Goal: Task Accomplishment & Management: Use online tool/utility

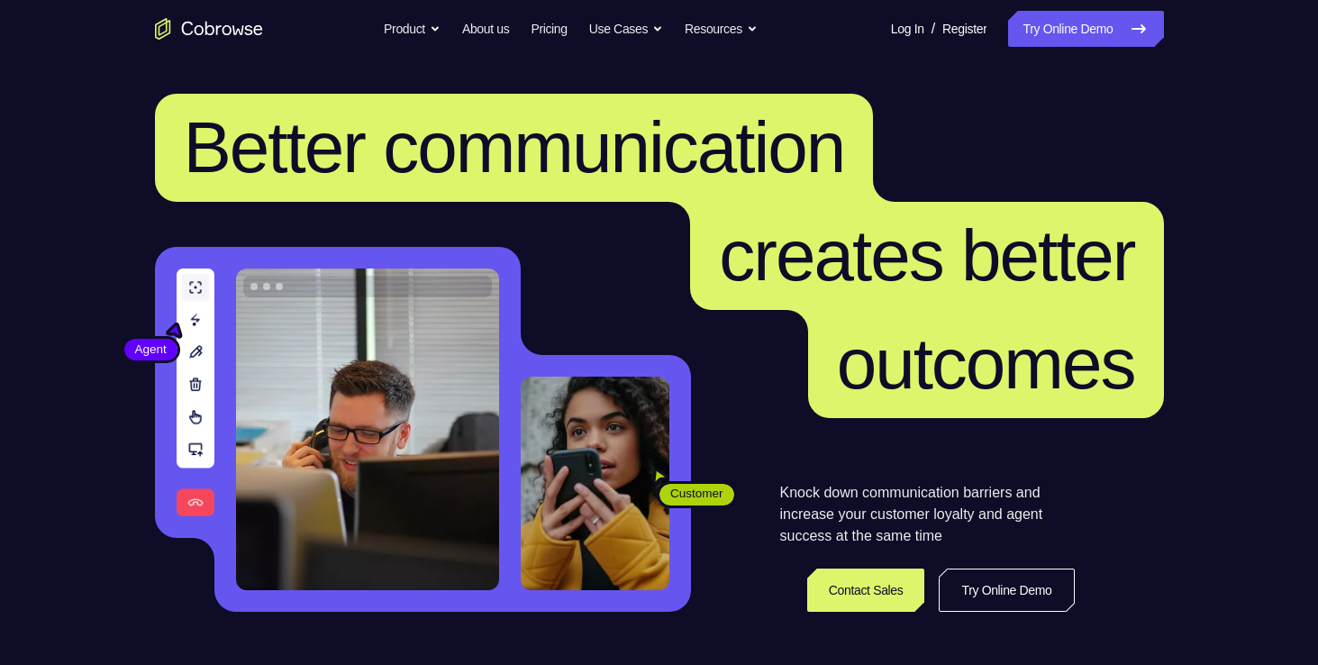
click at [1045, 49] on nav "Go back Powerful, Flexible and Trustworthy. Avoid all extra friction for both A…" at bounding box center [659, 29] width 1318 height 58
click at [1047, 37] on link "Try Online Demo" at bounding box center [1085, 29] width 155 height 36
click at [1015, 23] on link "Try Online Demo" at bounding box center [1085, 29] width 155 height 36
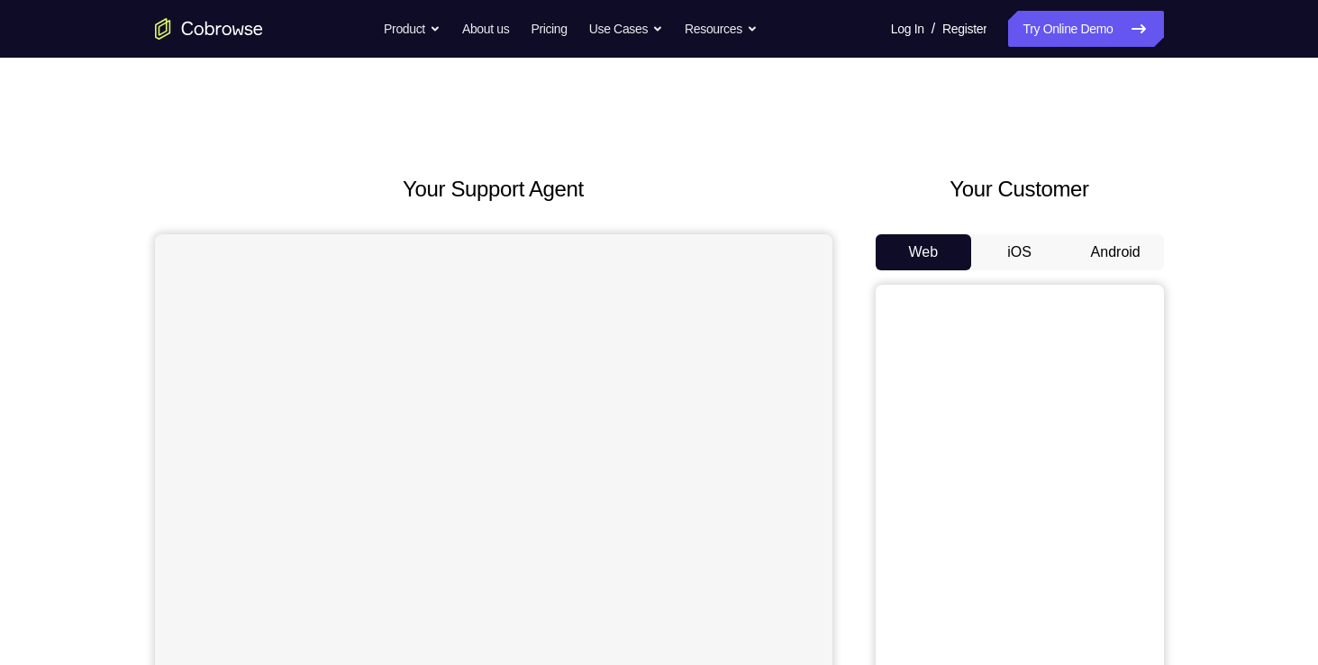
click at [1031, 270] on div "Web iOS Android" at bounding box center [1019, 536] width 288 height 604
click at [1029, 263] on button "iOS" at bounding box center [1019, 252] width 96 height 36
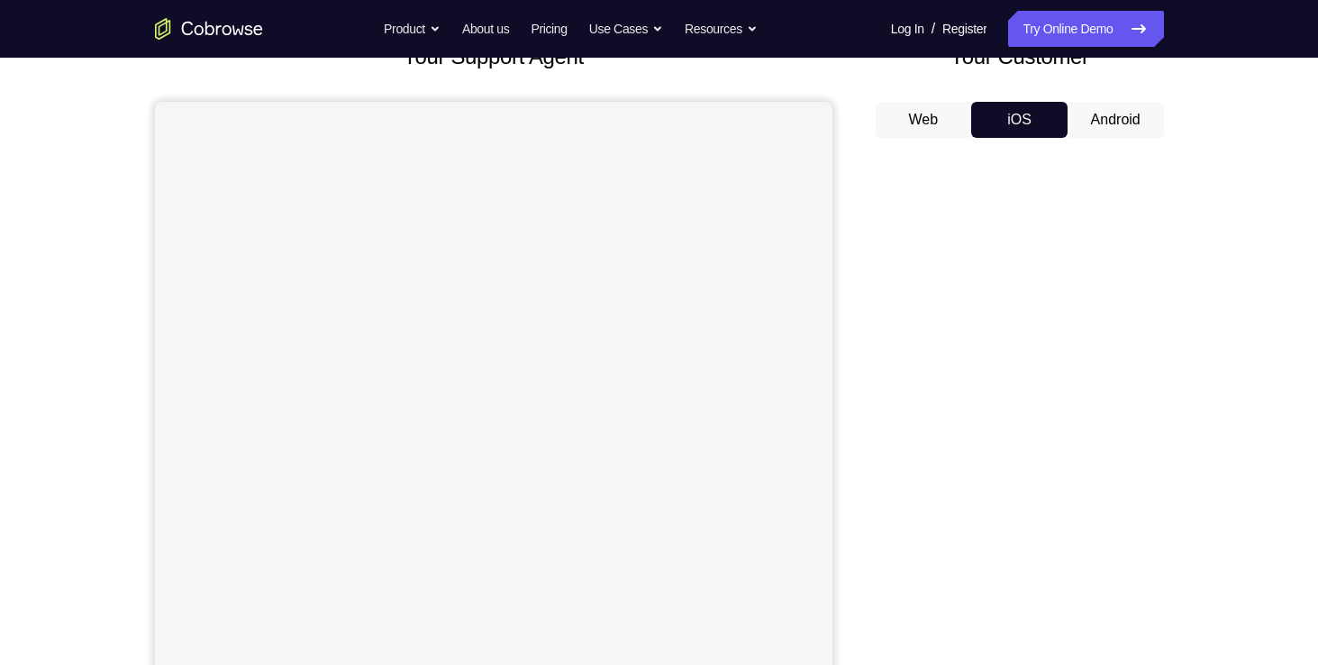
scroll to position [131, 0]
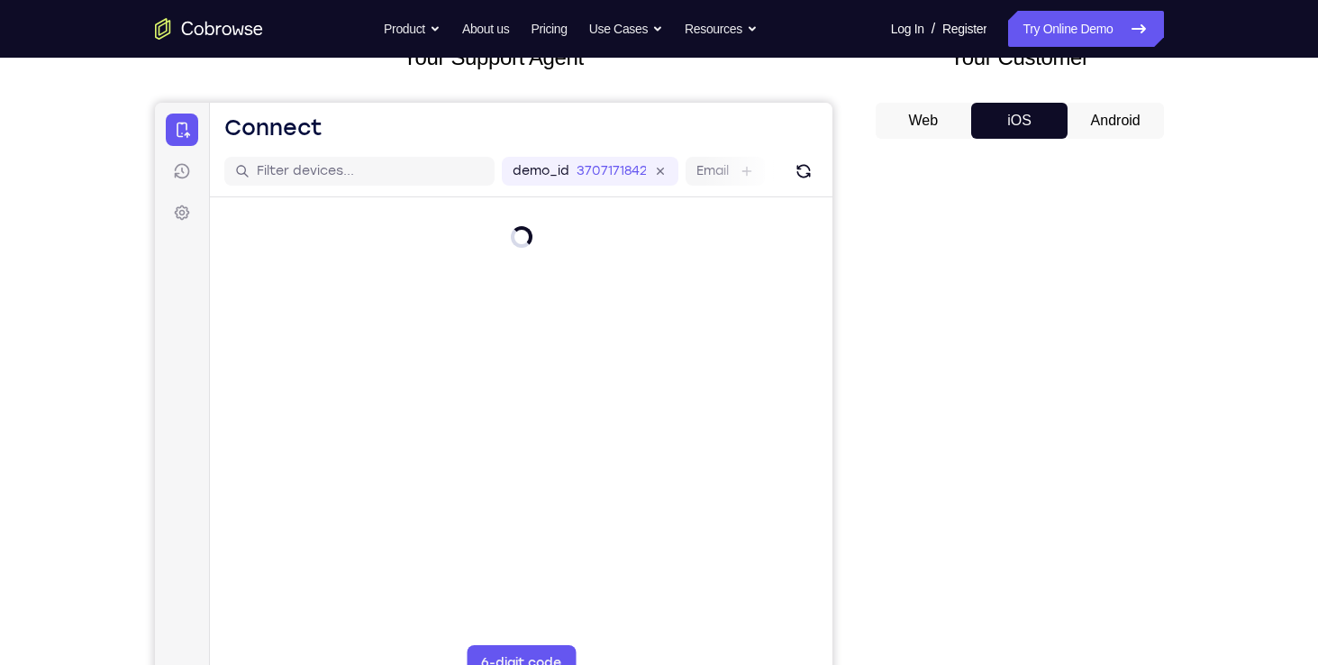
click at [1139, 131] on button "Android" at bounding box center [1115, 121] width 96 height 36
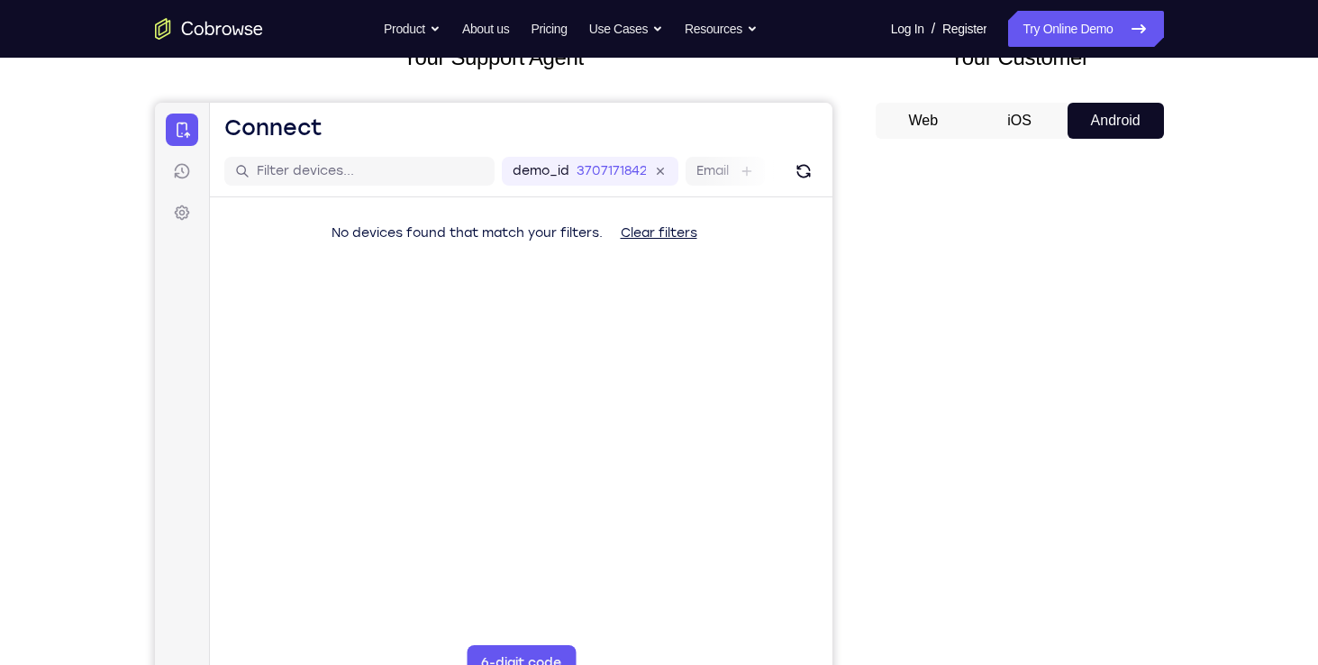
click at [1046, 127] on button "iOS" at bounding box center [1019, 121] width 96 height 36
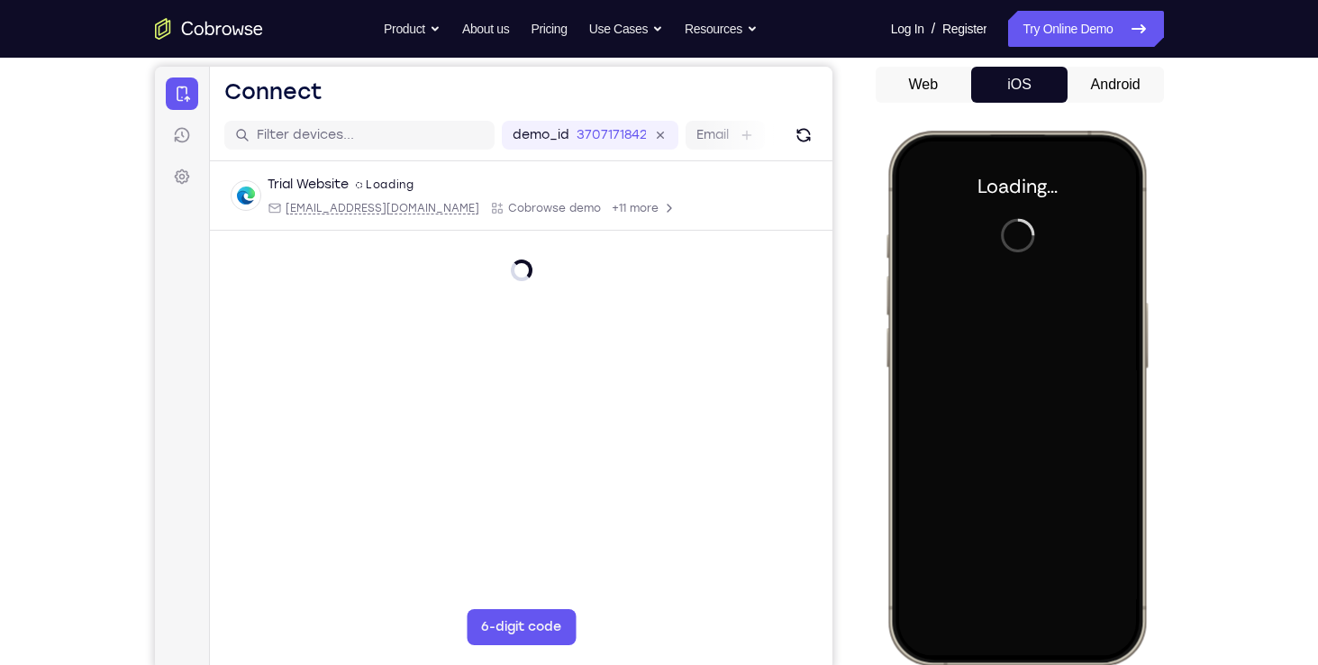
scroll to position [0, 0]
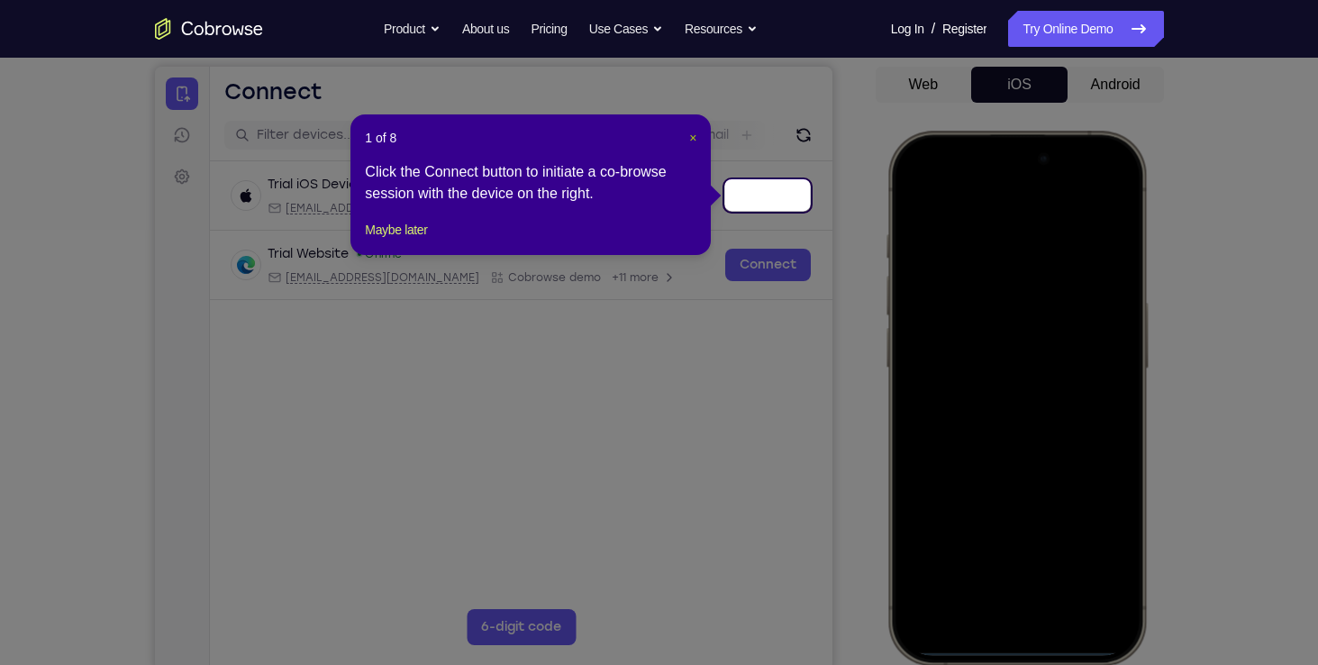
click at [694, 131] on span "×" at bounding box center [692, 138] width 7 height 14
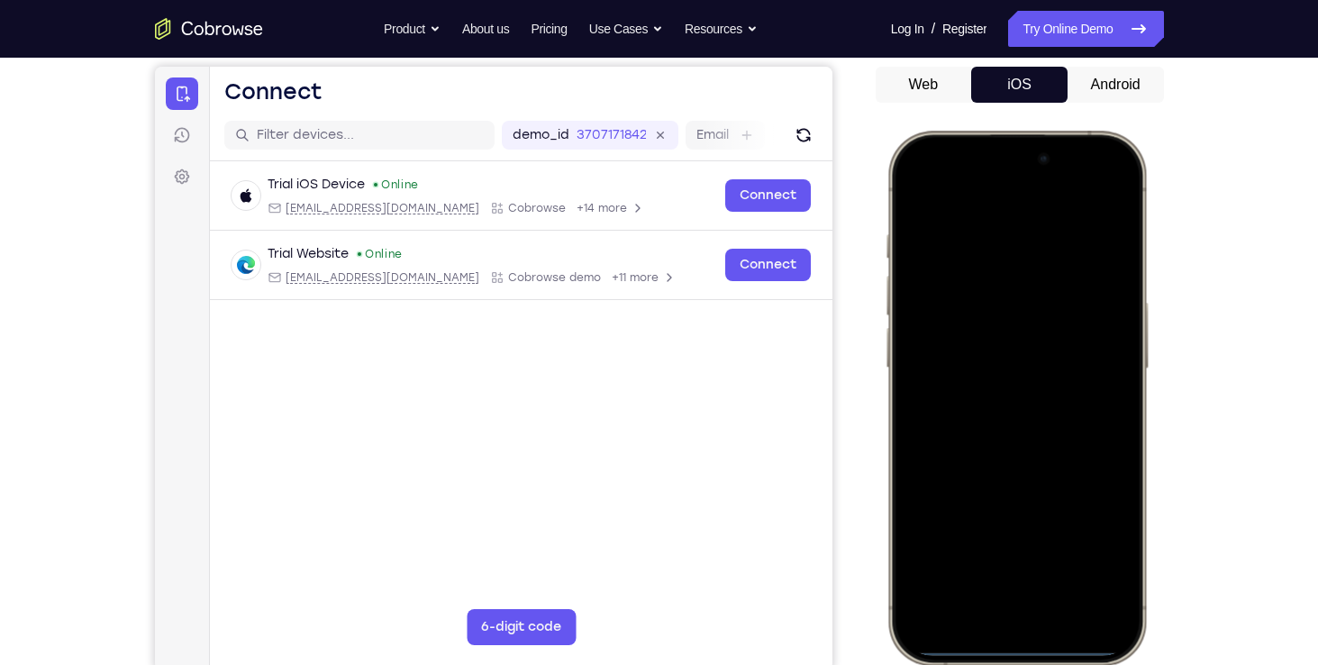
drag, startPoint x: 954, startPoint y: 145, endPoint x: 1039, endPoint y: 403, distance: 271.4
click at [1039, 403] on div at bounding box center [1015, 397] width 237 height 514
drag, startPoint x: 949, startPoint y: 140, endPoint x: 1256, endPoint y: 711, distance: 647.6
click at [1154, 664] on html "Online web based iOS Simulators and Android Emulators. Run iPhone, iPad, Mobile…" at bounding box center [1019, 401] width 270 height 540
drag, startPoint x: 1088, startPoint y: 400, endPoint x: 1113, endPoint y: 587, distance: 189.0
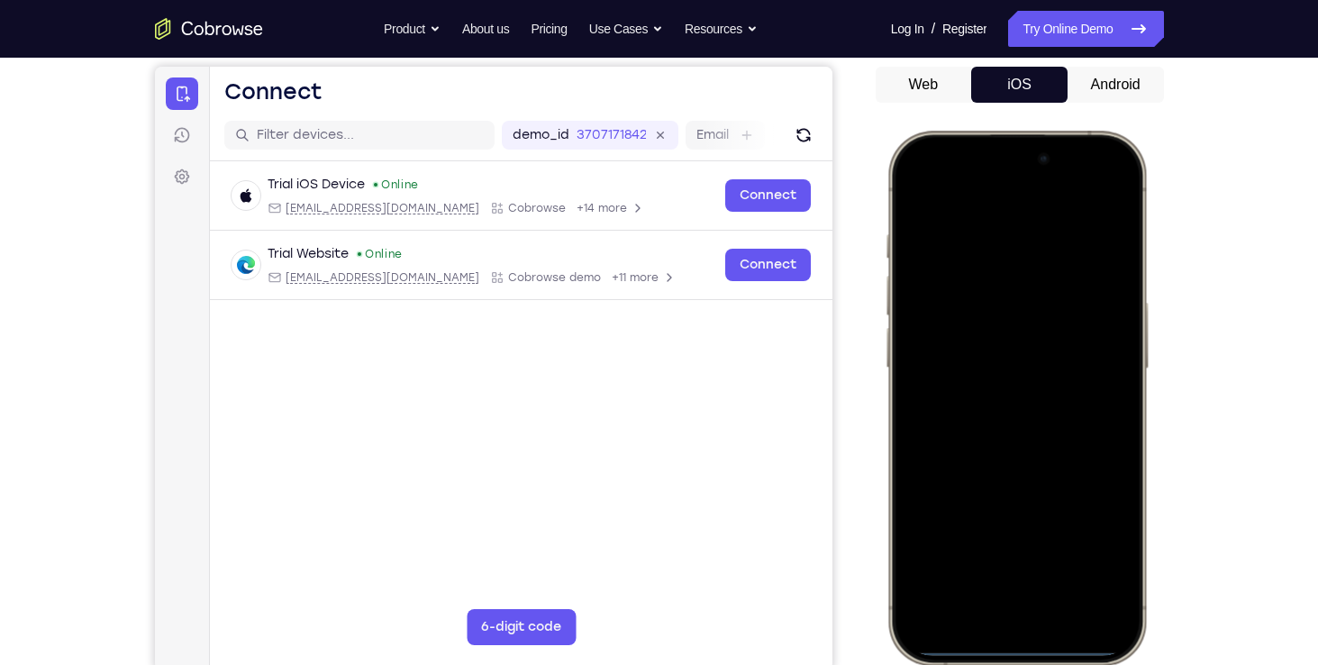
click at [1113, 587] on div at bounding box center [1015, 397] width 237 height 514
click at [993, 281] on div at bounding box center [1015, 397] width 237 height 514
click at [999, 592] on div at bounding box center [1015, 397] width 237 height 514
click at [943, 221] on div at bounding box center [1015, 397] width 237 height 514
click at [986, 275] on div at bounding box center [1015, 397] width 237 height 514
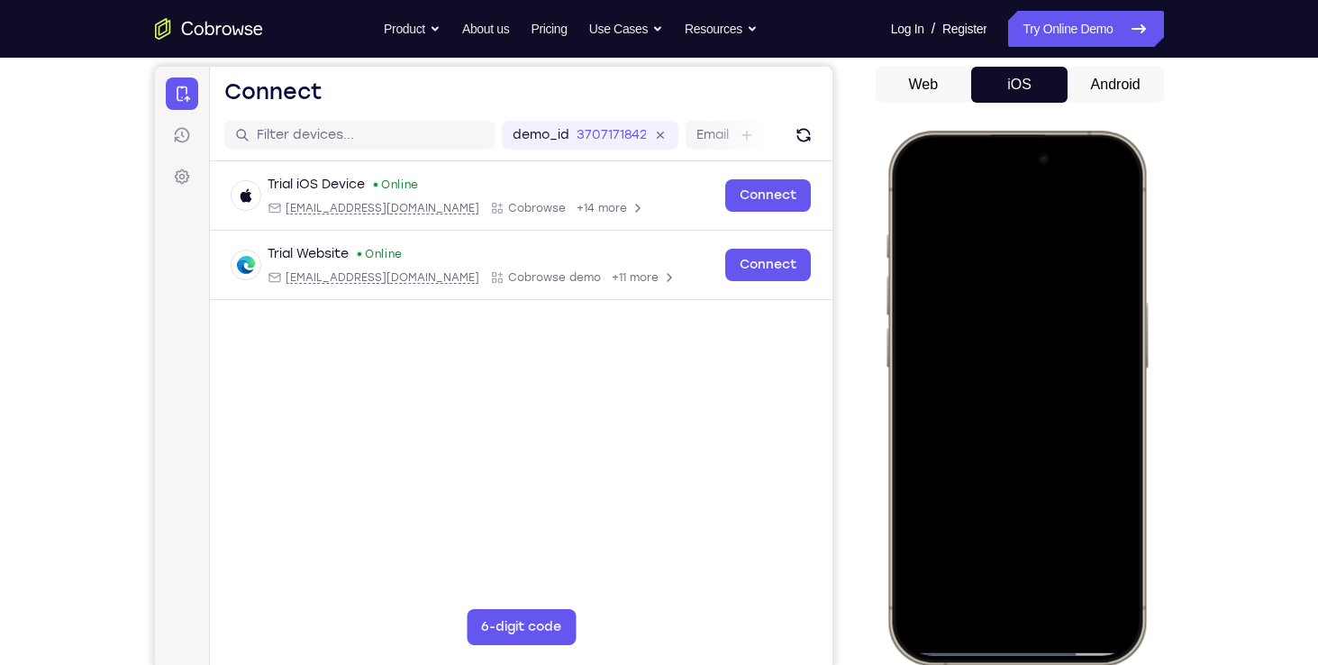
click at [1007, 322] on div at bounding box center [1015, 397] width 237 height 514
click at [997, 421] on div at bounding box center [1015, 397] width 237 height 514
click at [969, 333] on div at bounding box center [1015, 397] width 237 height 514
click at [966, 365] on div at bounding box center [1015, 397] width 237 height 514
click at [957, 407] on div at bounding box center [1015, 397] width 237 height 514
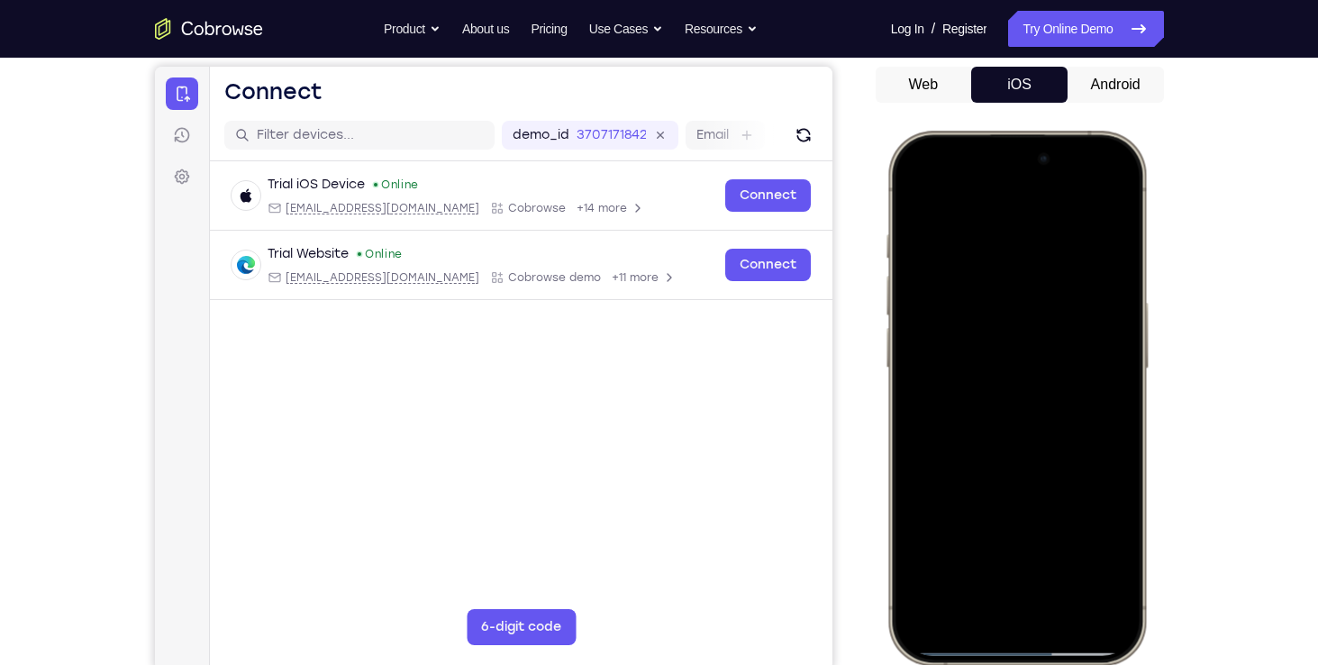
click at [1053, 557] on div at bounding box center [1015, 397] width 237 height 514
click at [1036, 477] on div at bounding box center [1015, 397] width 237 height 514
click at [1068, 565] on div at bounding box center [1015, 397] width 237 height 514
click at [1000, 371] on div at bounding box center [1015, 397] width 237 height 514
click at [1099, 559] on div at bounding box center [1015, 397] width 237 height 514
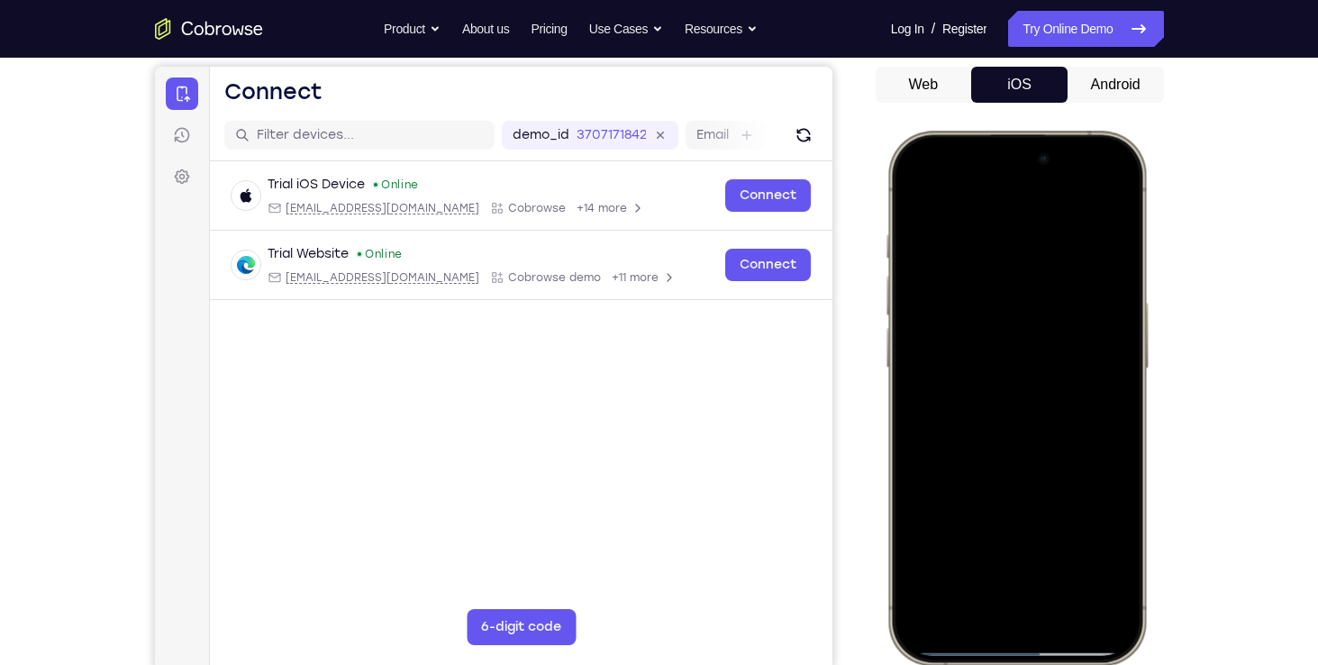
click at [1115, 186] on div at bounding box center [1015, 397] width 237 height 514
click at [906, 191] on div at bounding box center [1015, 397] width 237 height 514
click at [1084, 195] on div at bounding box center [1015, 397] width 237 height 514
click at [912, 198] on div at bounding box center [1015, 397] width 237 height 514
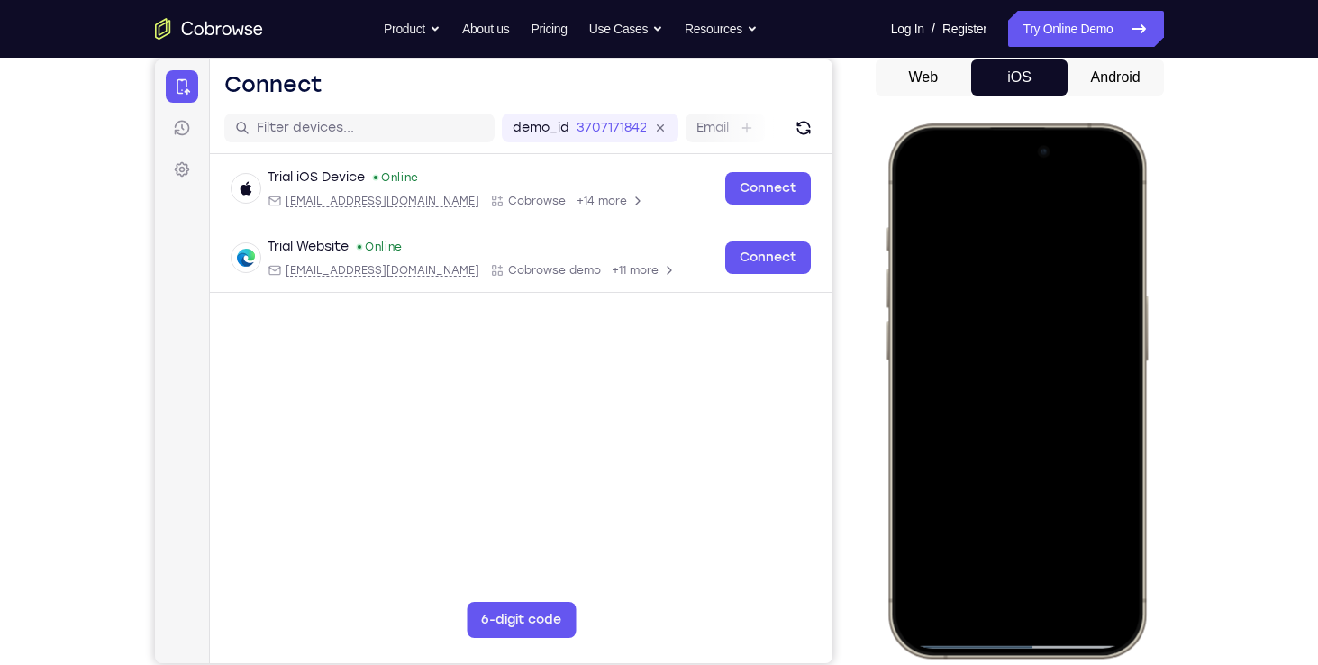
scroll to position [176, 0]
drag, startPoint x: 1000, startPoint y: 381, endPoint x: 1020, endPoint y: 308, distance: 75.6
click at [1020, 308] on div at bounding box center [1015, 389] width 237 height 514
drag, startPoint x: 1010, startPoint y: 416, endPoint x: 1014, endPoint y: 550, distance: 134.3
click at [1014, 550] on div at bounding box center [1015, 389] width 237 height 514
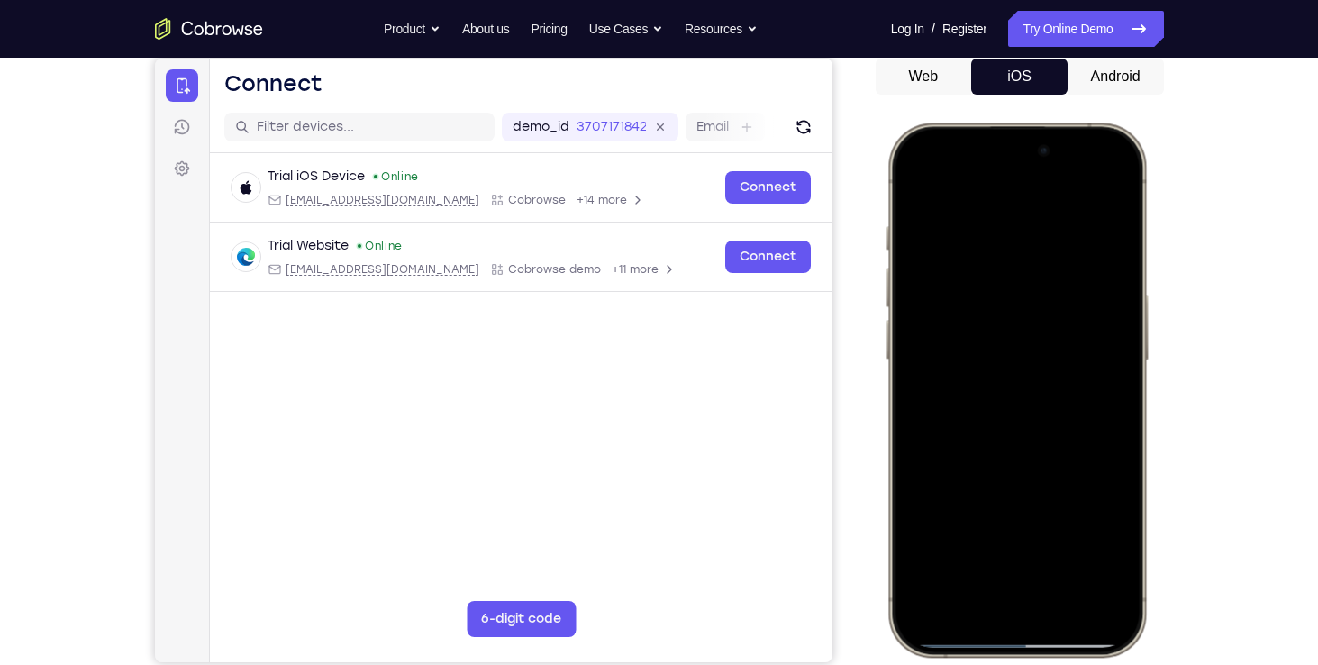
click at [995, 510] on div at bounding box center [1015, 389] width 237 height 514
click at [1103, 544] on div at bounding box center [1015, 389] width 237 height 514
click at [1084, 544] on div at bounding box center [1015, 389] width 237 height 514
click at [1110, 541] on div at bounding box center [1015, 389] width 237 height 514
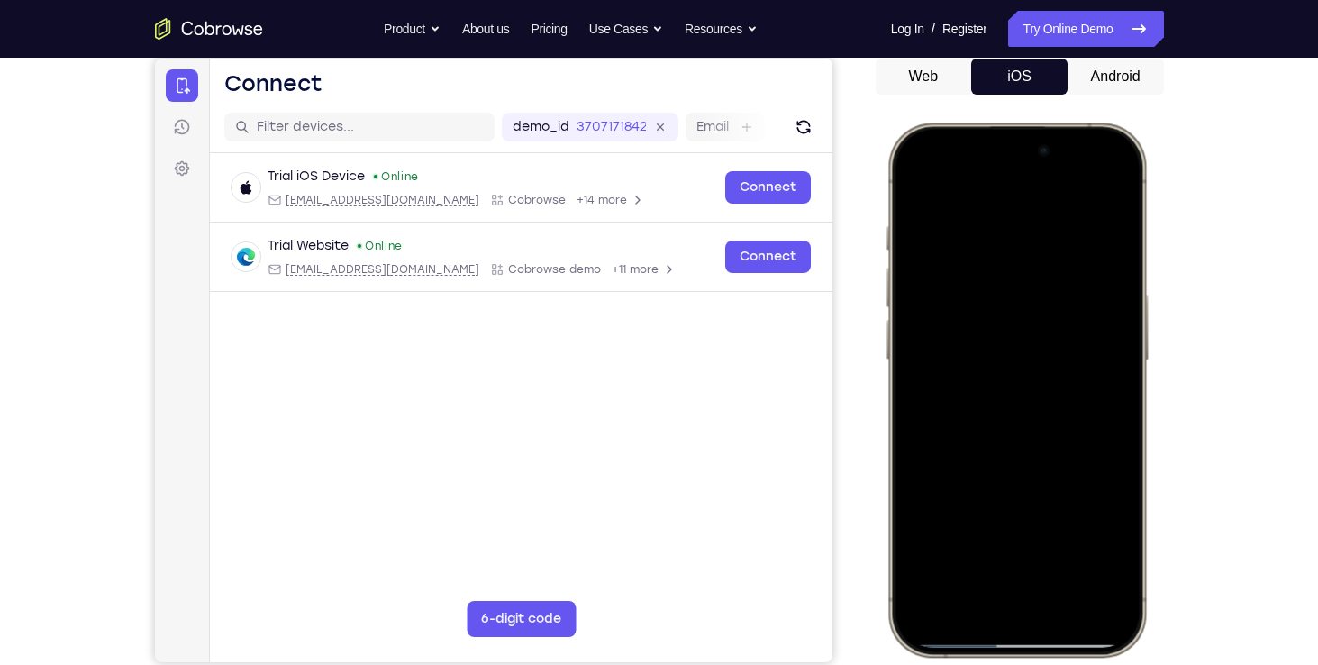
click at [917, 183] on div at bounding box center [1015, 389] width 237 height 514
click at [986, 220] on div at bounding box center [1015, 389] width 237 height 514
click at [1103, 180] on div at bounding box center [1015, 389] width 237 height 514
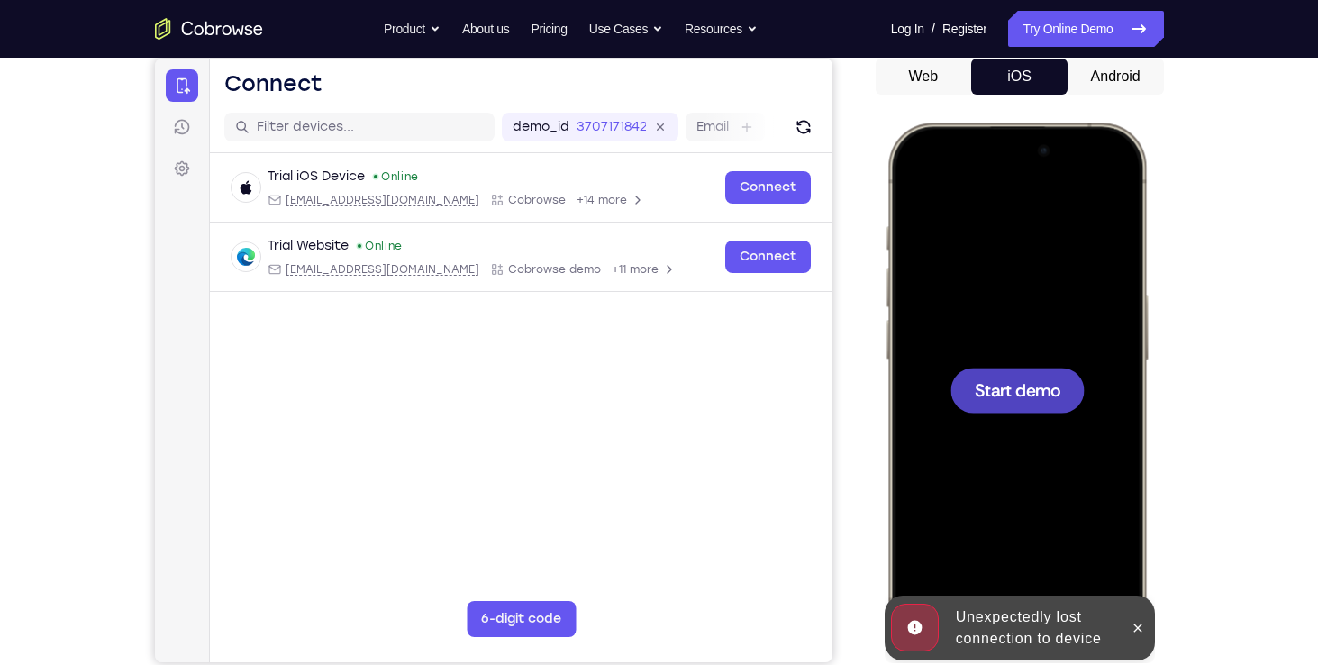
click at [1005, 278] on div at bounding box center [1015, 389] width 237 height 514
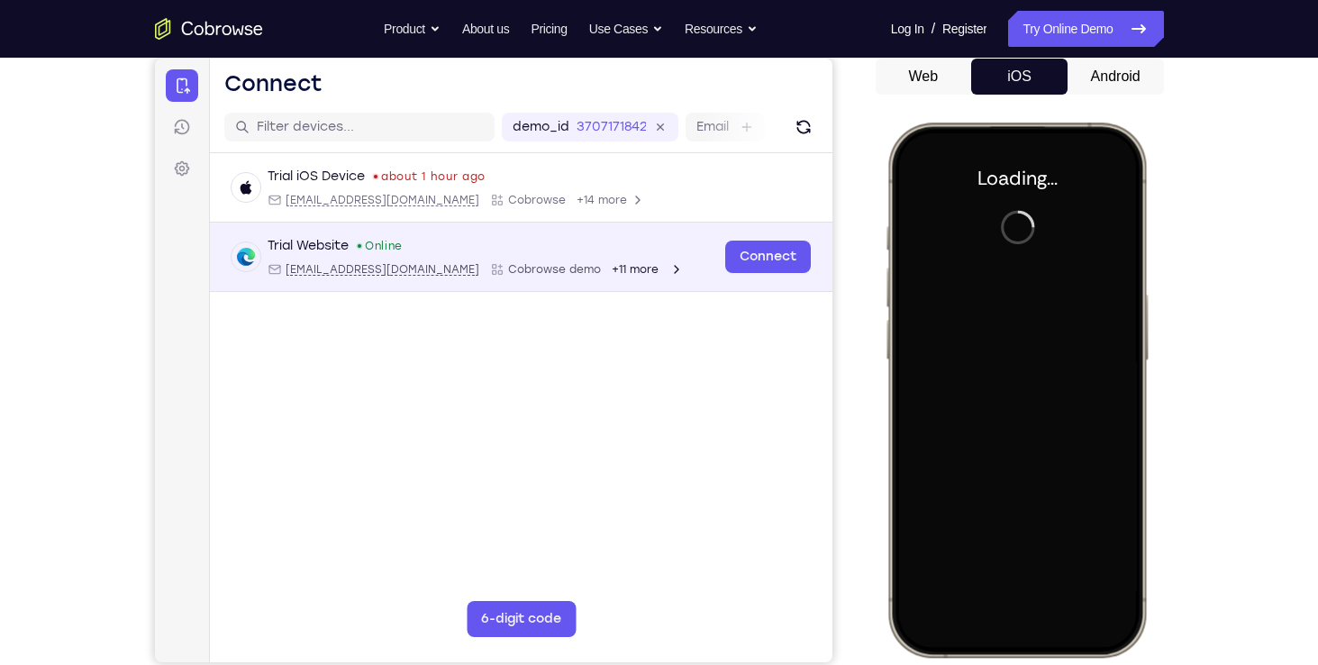
drag, startPoint x: 813, startPoint y: 132, endPoint x: 810, endPoint y: 262, distance: 129.7
click at [154, 59] on div "demo_id 3707171842 3707171842 Email User ID Device ID Device name 6-digit code …" at bounding box center [154, 59] width 0 height 0
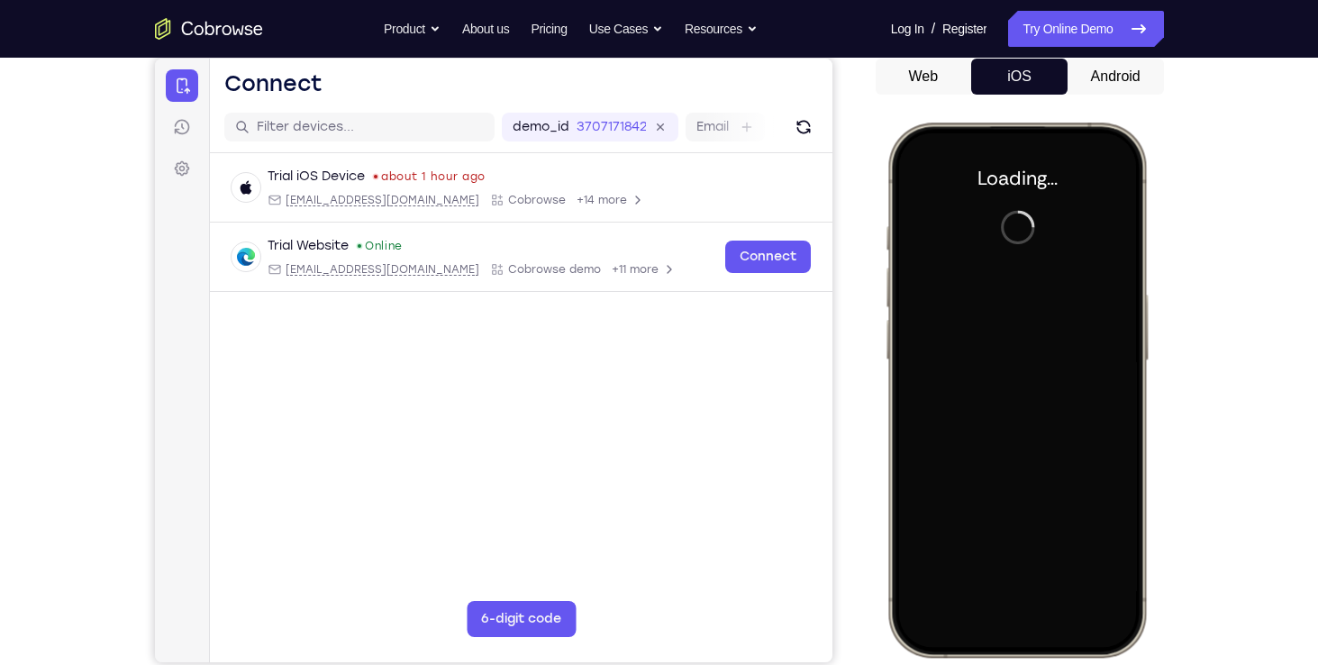
click at [1040, 52] on nav "Go back Powerful, Flexible and Trustworthy. Avoid all extra friction for both A…" at bounding box center [659, 29] width 1318 height 58
click at [1079, 69] on button "Android" at bounding box center [1115, 77] width 96 height 36
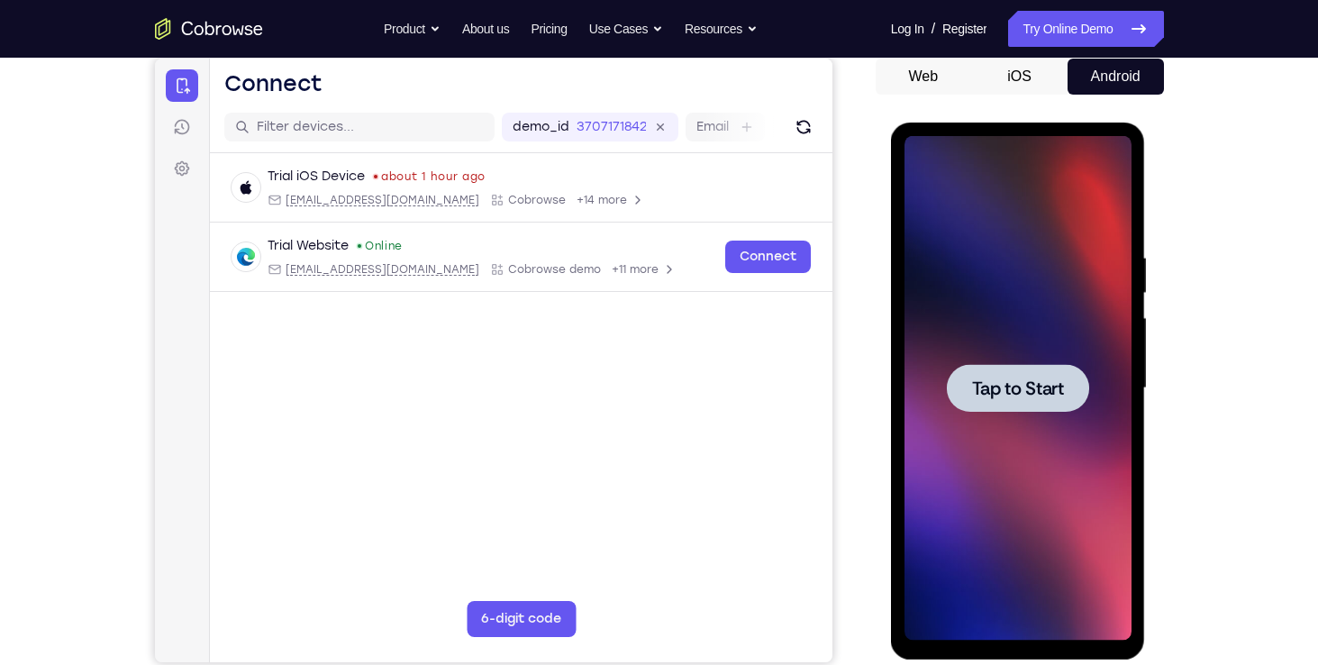
click at [996, 534] on div at bounding box center [1017, 388] width 227 height 504
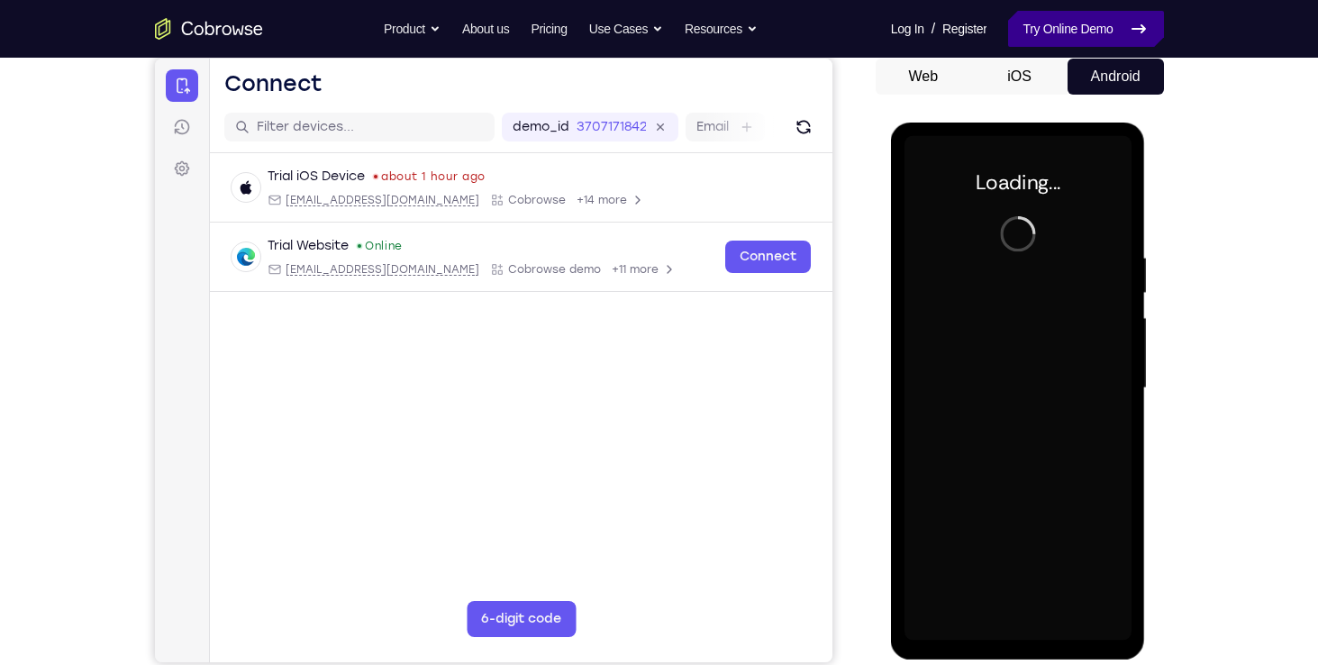
click at [1088, 38] on link "Try Online Demo" at bounding box center [1085, 29] width 155 height 36
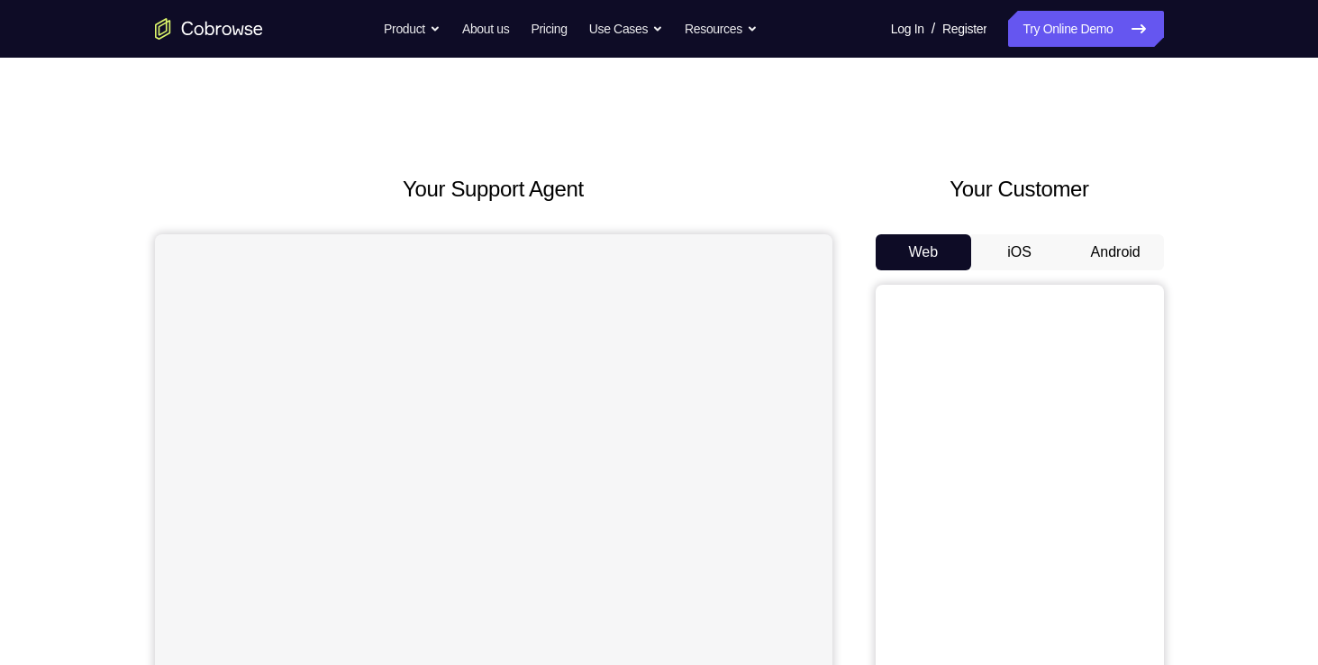
click at [1017, 254] on button "iOS" at bounding box center [1019, 252] width 96 height 36
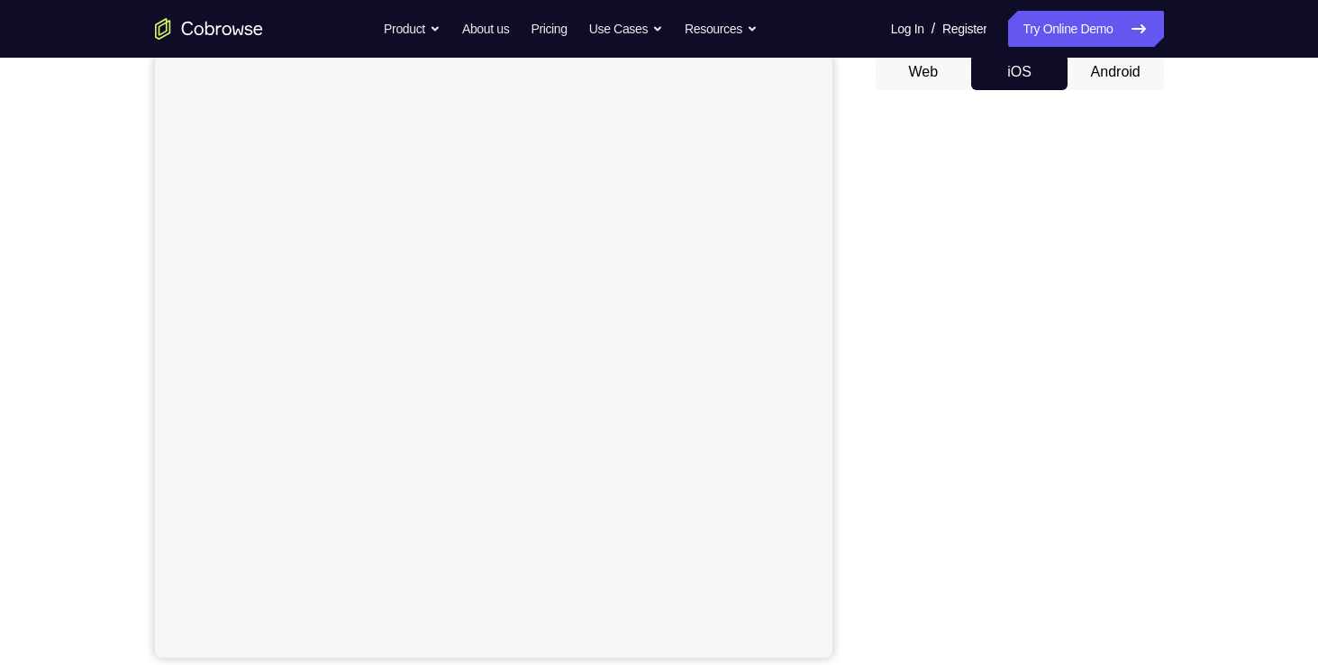
scroll to position [182, 0]
click at [1121, 63] on button "Android" at bounding box center [1115, 70] width 96 height 36
click at [1043, 79] on button "iOS" at bounding box center [1019, 70] width 96 height 36
click at [1133, 88] on div "Web iOS Android" at bounding box center [1019, 354] width 288 height 604
click at [1125, 77] on button "Android" at bounding box center [1115, 70] width 96 height 36
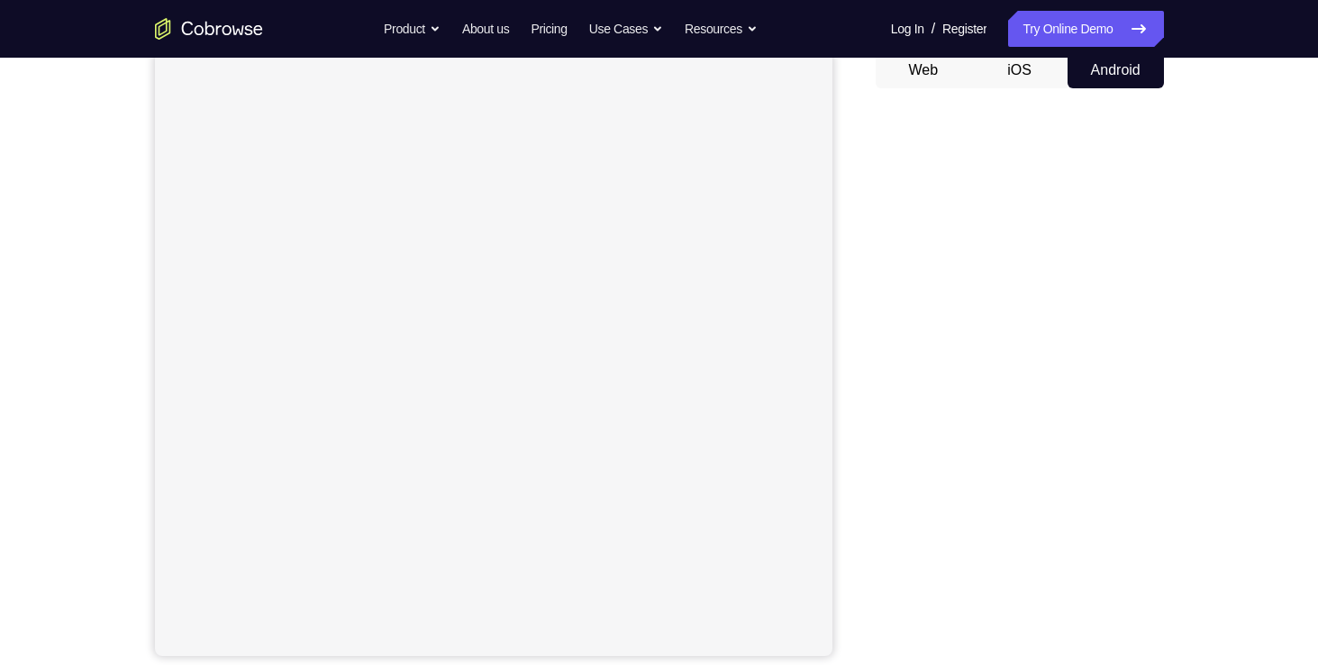
click at [1027, 86] on button "iOS" at bounding box center [1019, 70] width 96 height 36
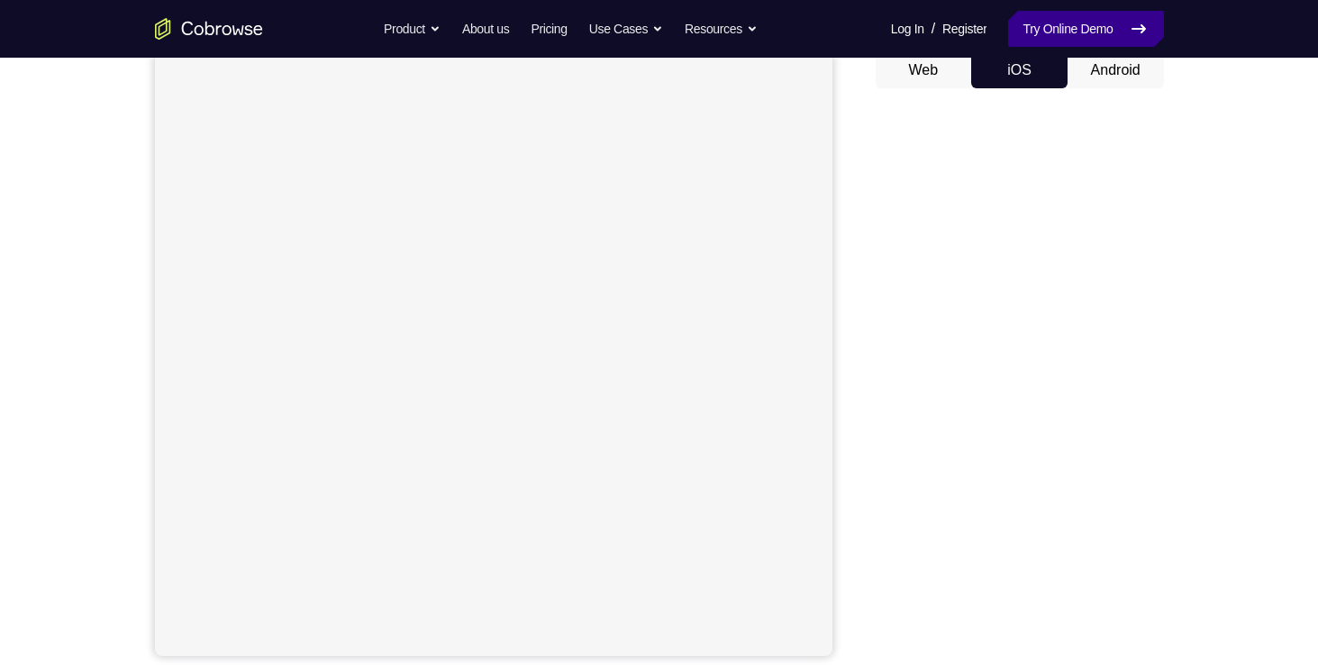
click at [1051, 39] on link "Try Online Demo" at bounding box center [1085, 29] width 155 height 36
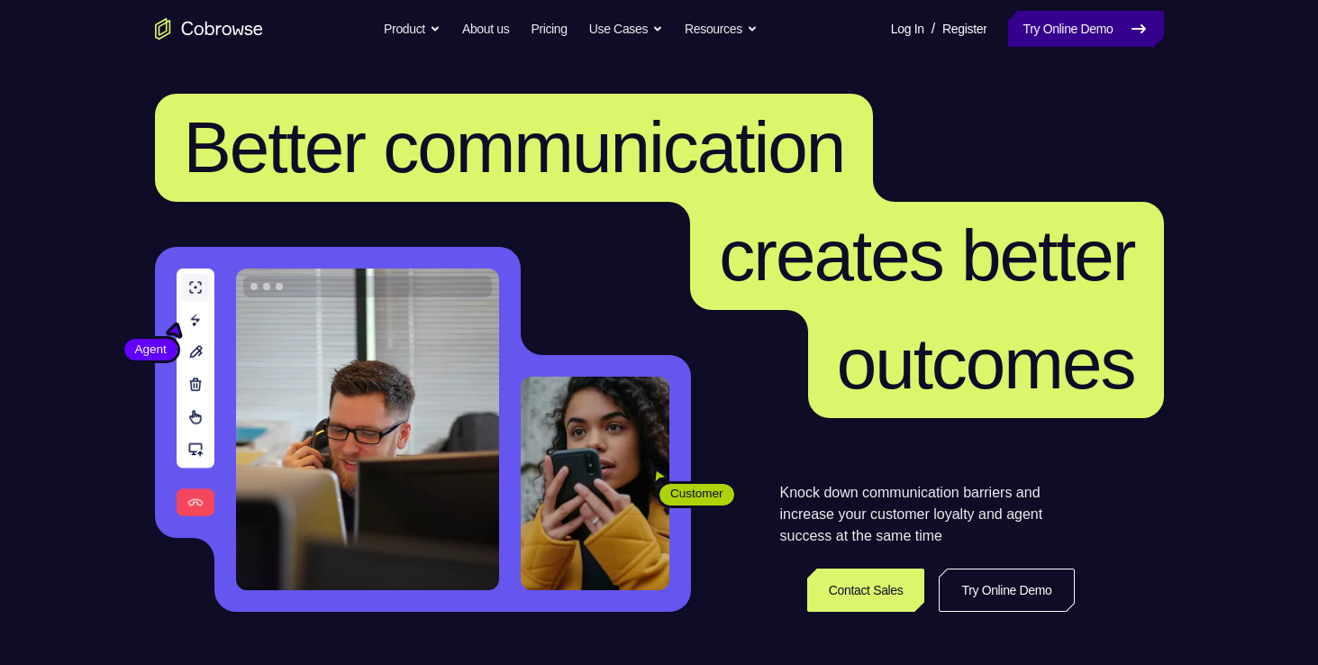
click at [1049, 34] on link "Try Online Demo" at bounding box center [1085, 29] width 155 height 36
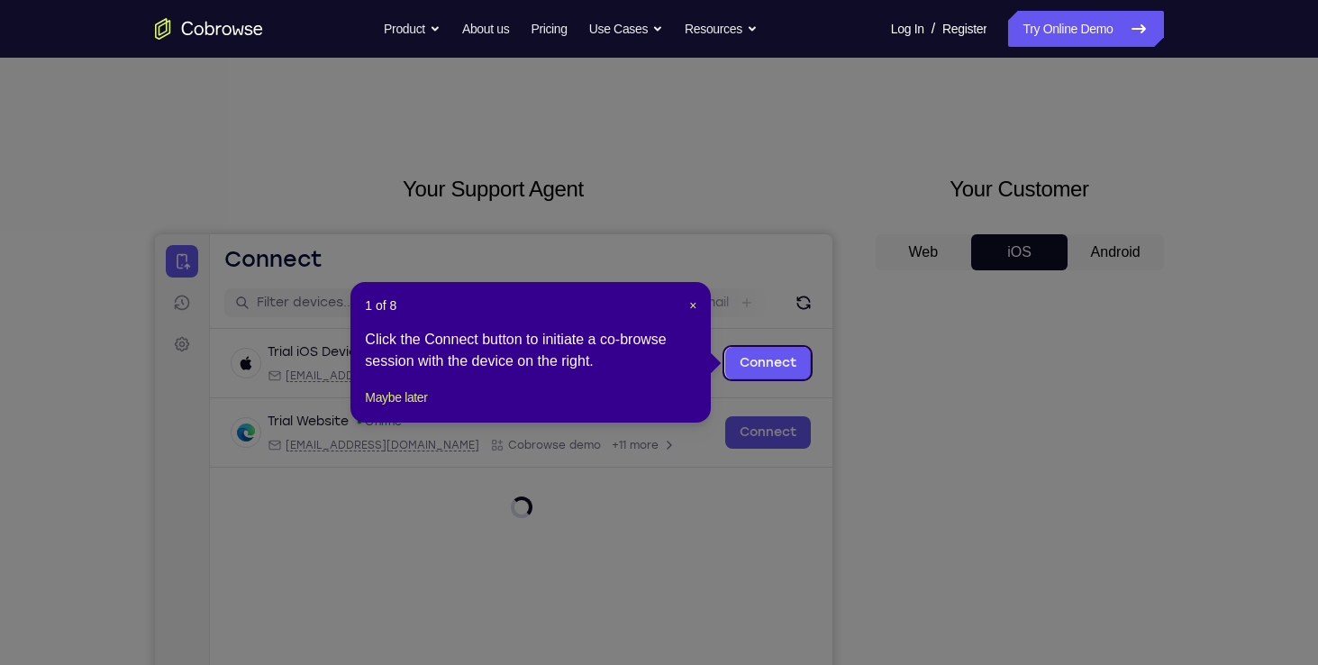
click at [835, 281] on icon at bounding box center [665, 332] width 1331 height 665
click at [698, 303] on div "1 of 8 × Click the Connect button to initiate a co-browse session with the devi…" at bounding box center [530, 352] width 360 height 140
click at [694, 306] on span "×" at bounding box center [692, 305] width 7 height 14
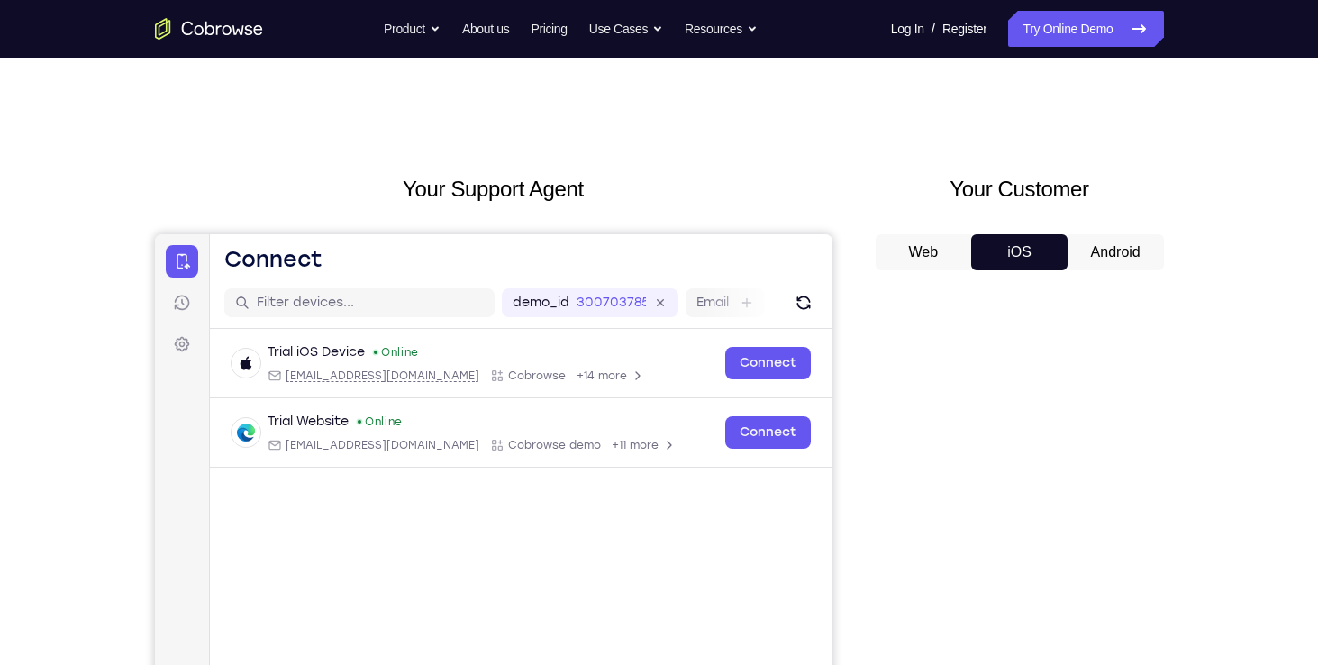
click at [1125, 246] on button "Android" at bounding box center [1115, 252] width 96 height 36
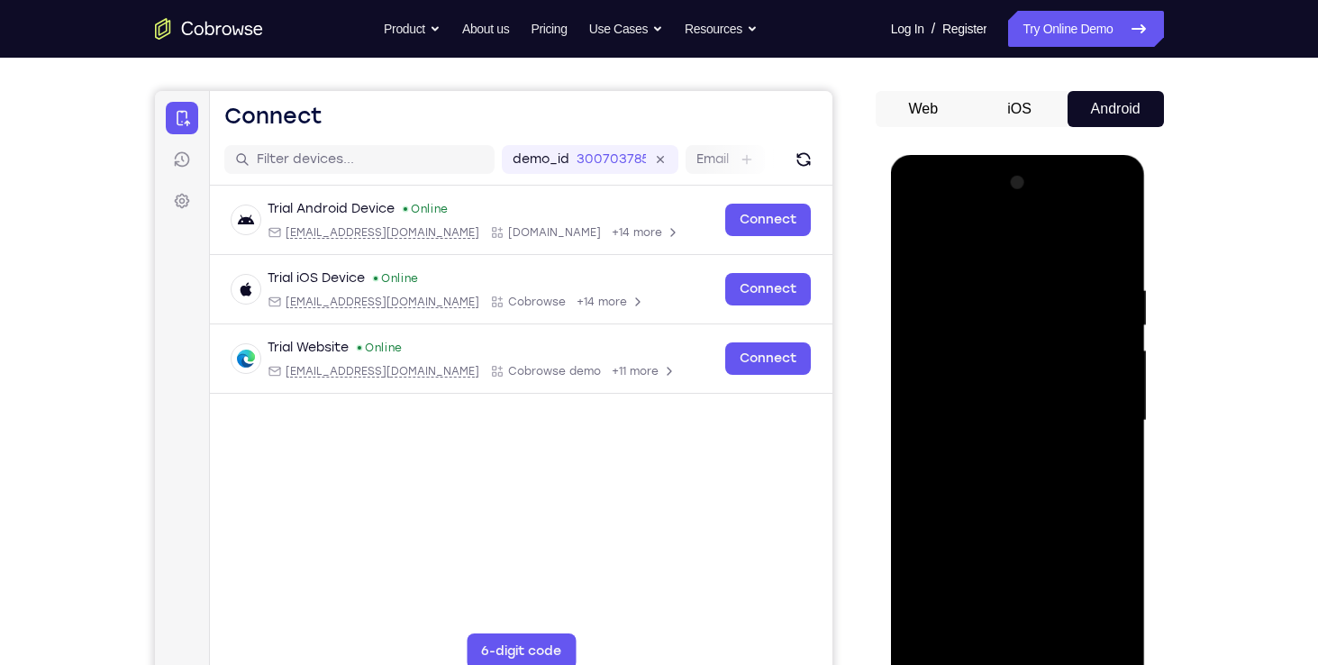
scroll to position [179, 0]
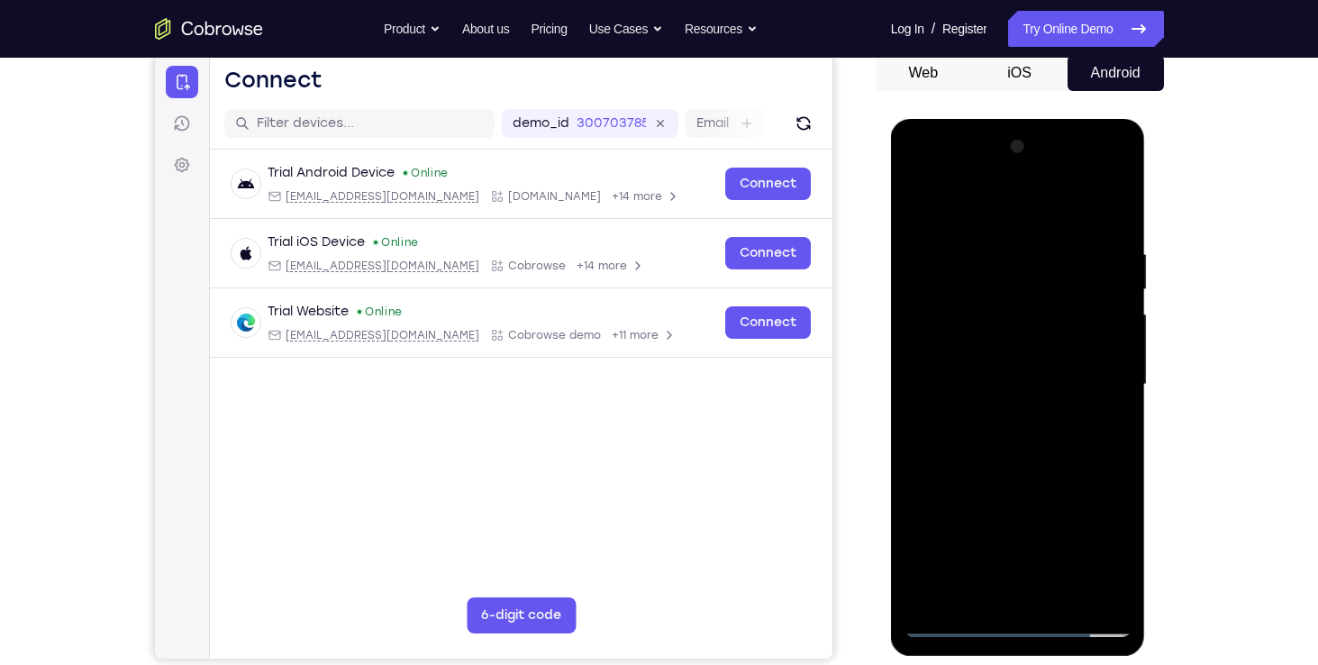
click at [1018, 621] on div at bounding box center [1017, 384] width 227 height 504
click at [1096, 566] on div at bounding box center [1017, 384] width 227 height 504
click at [940, 204] on div at bounding box center [1017, 384] width 227 height 504
click at [920, 163] on div at bounding box center [1017, 384] width 227 height 504
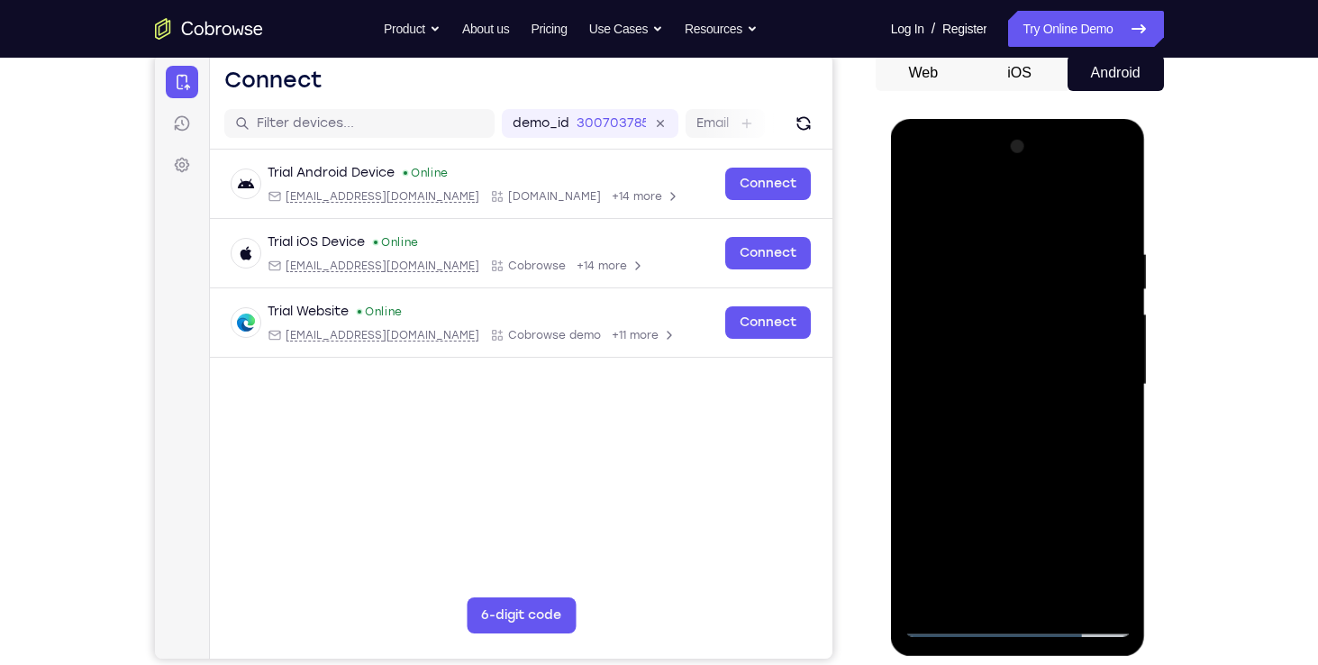
click at [1106, 375] on div at bounding box center [1017, 384] width 227 height 504
click at [1047, 549] on div at bounding box center [1017, 384] width 227 height 504
click at [1002, 418] on div at bounding box center [1017, 384] width 227 height 504
click at [1002, 412] on div at bounding box center [1017, 384] width 227 height 504
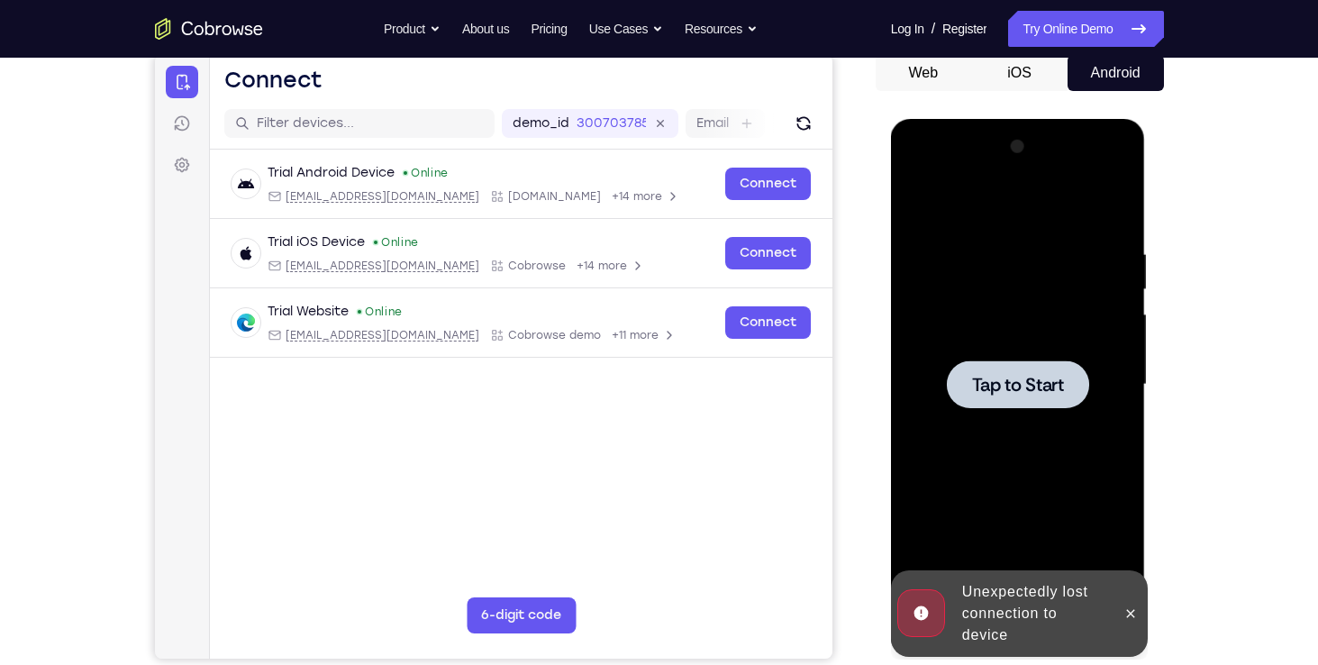
click at [1002, 410] on div at bounding box center [1017, 384] width 227 height 504
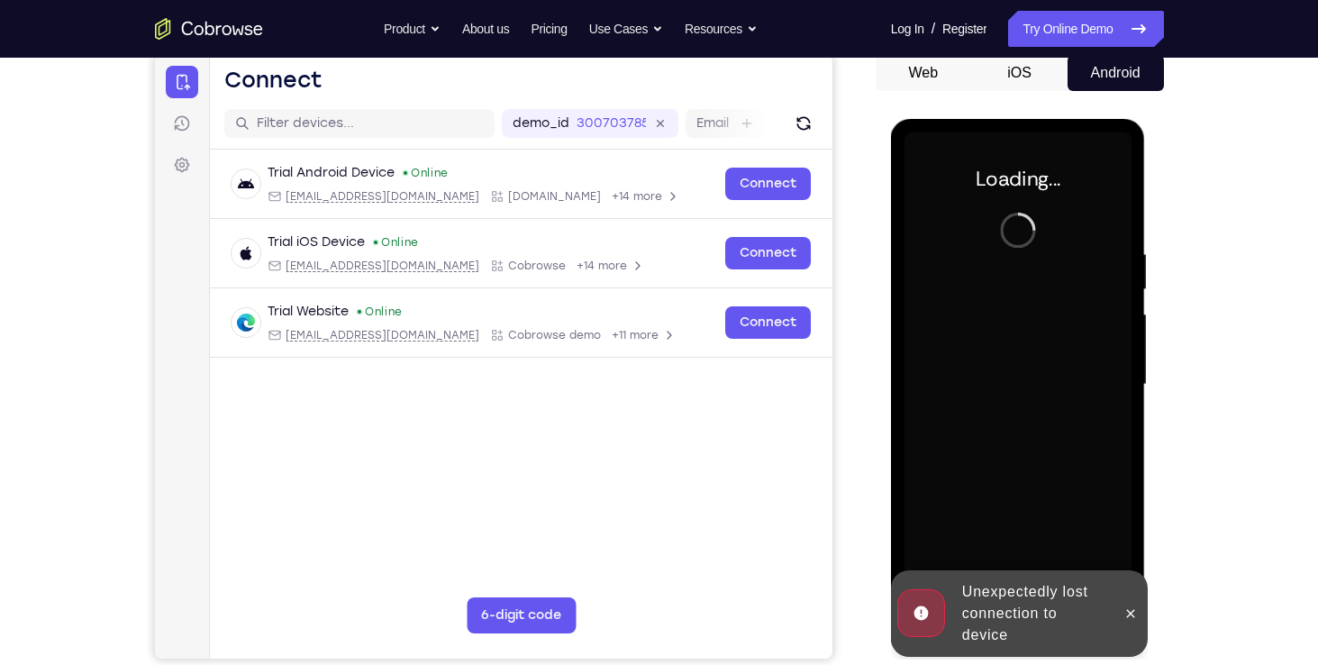
scroll to position [216, 0]
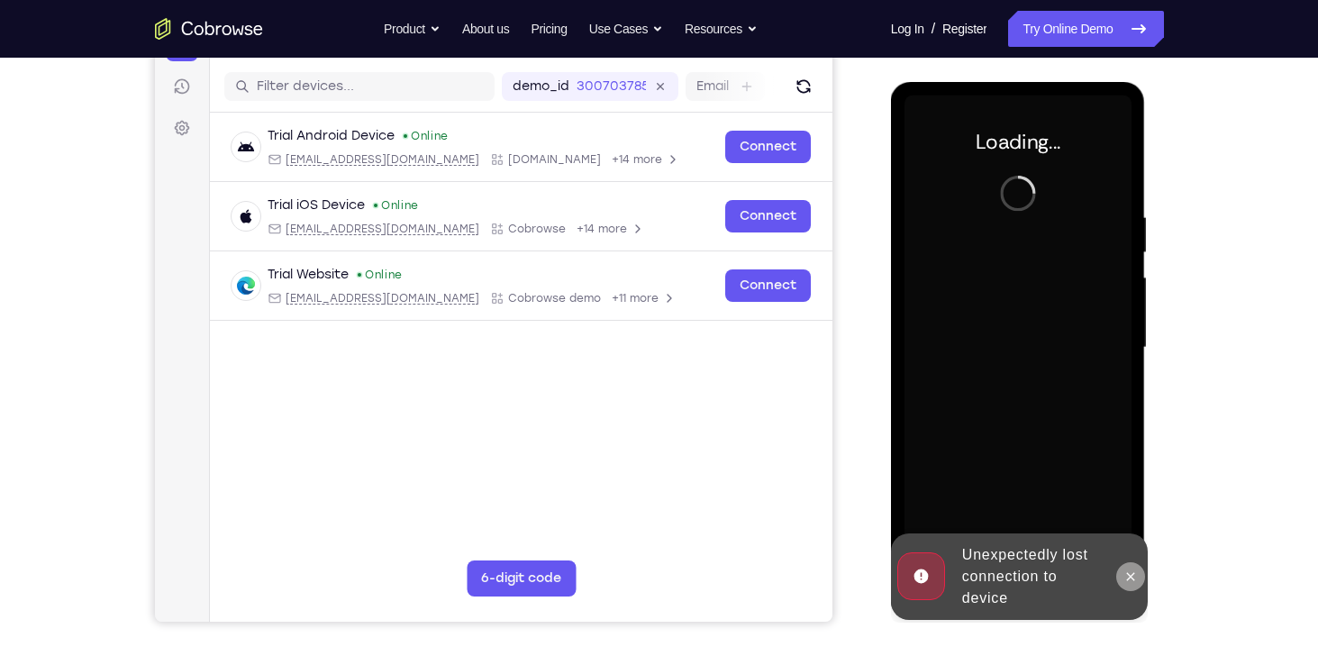
click at [1137, 577] on button at bounding box center [1130, 576] width 29 height 29
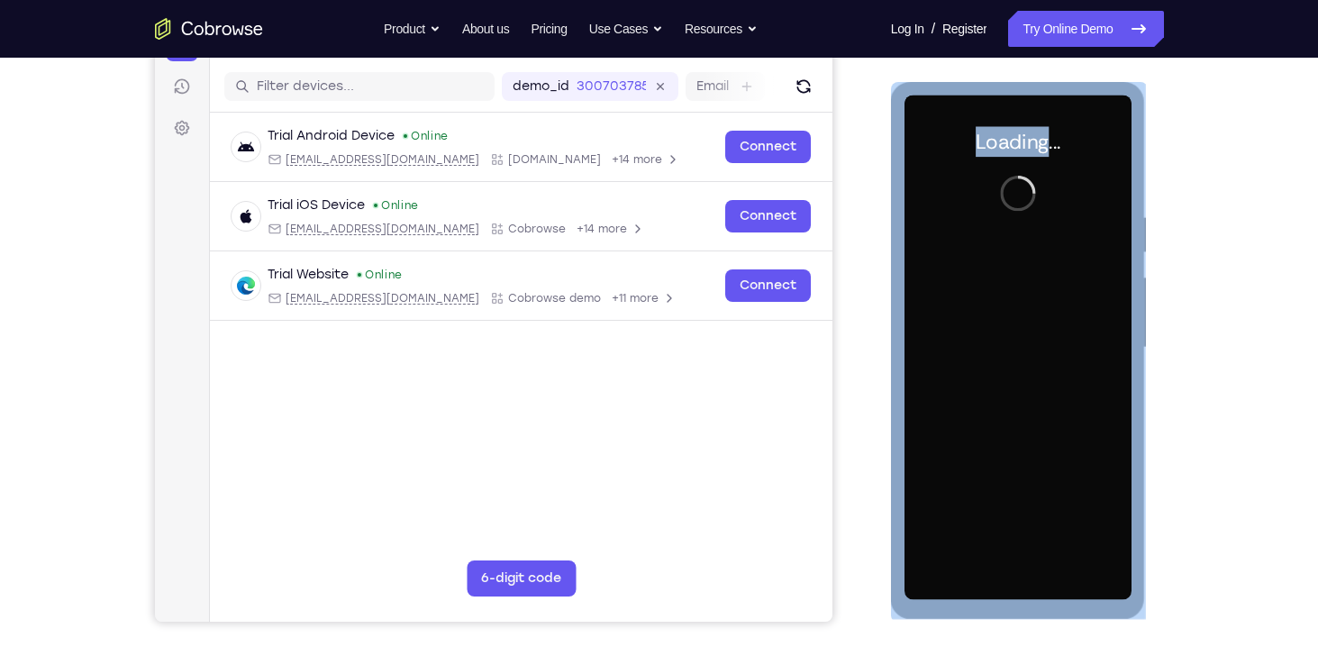
drag, startPoint x: 1137, startPoint y: 577, endPoint x: 1201, endPoint y: 553, distance: 67.6
click at [1147, 553] on html "Online web based iOS Simulators and Android Emulators. Run iPhone, iPad, Mobile…" at bounding box center [1019, 352] width 257 height 540
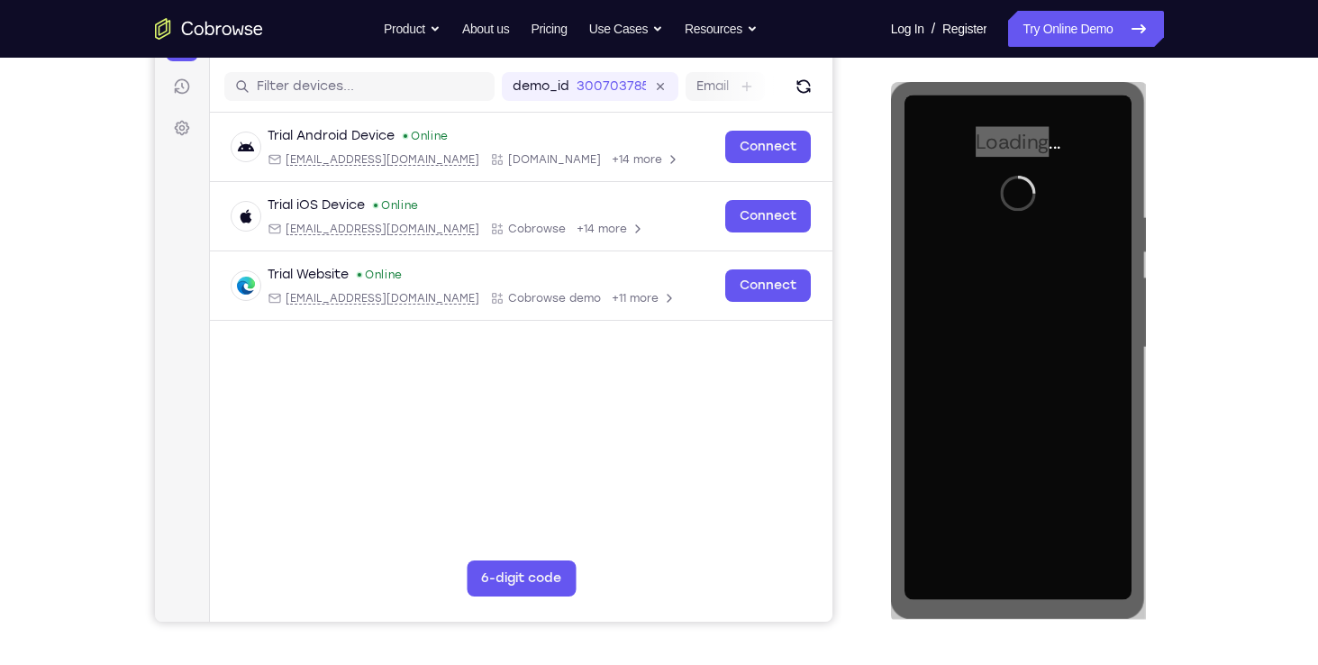
drag, startPoint x: 310, startPoint y: 471, endPoint x: 1284, endPoint y: 399, distance: 977.1
click at [1284, 399] on div "Your Support Agent Your Customer Web iOS Android Next Steps We’d be happy to gi…" at bounding box center [659, 435] width 1318 height 1188
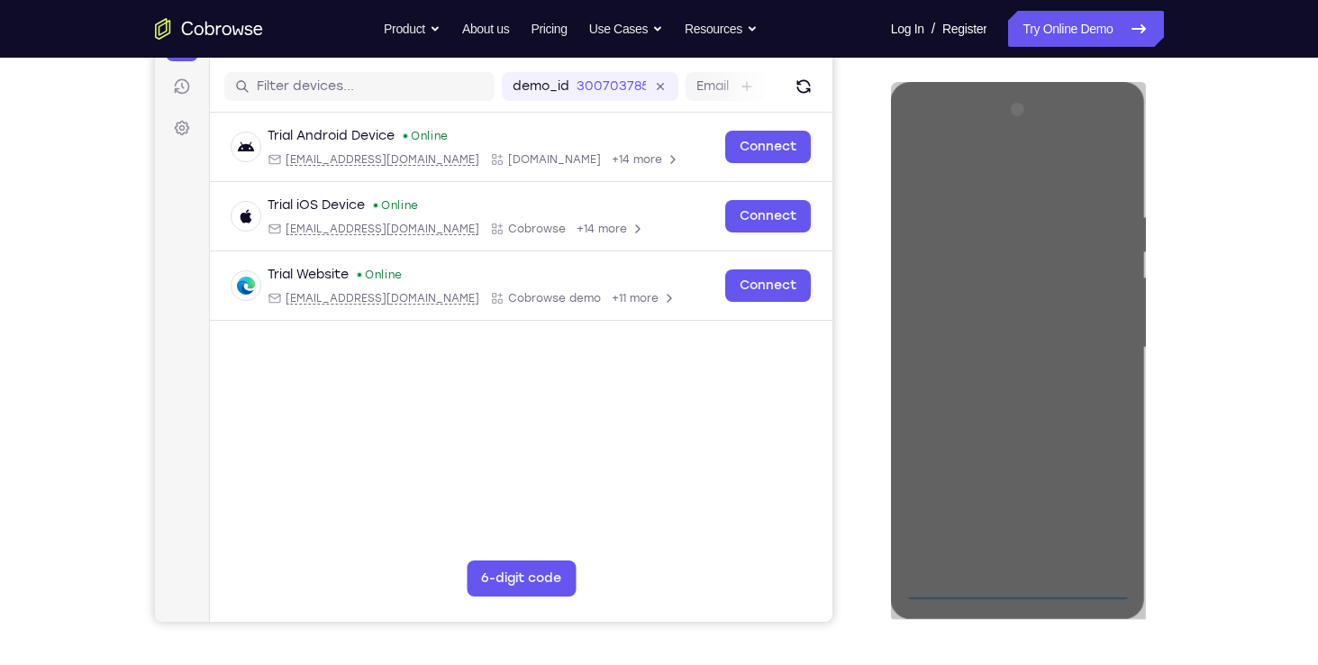
scroll to position [213, 0]
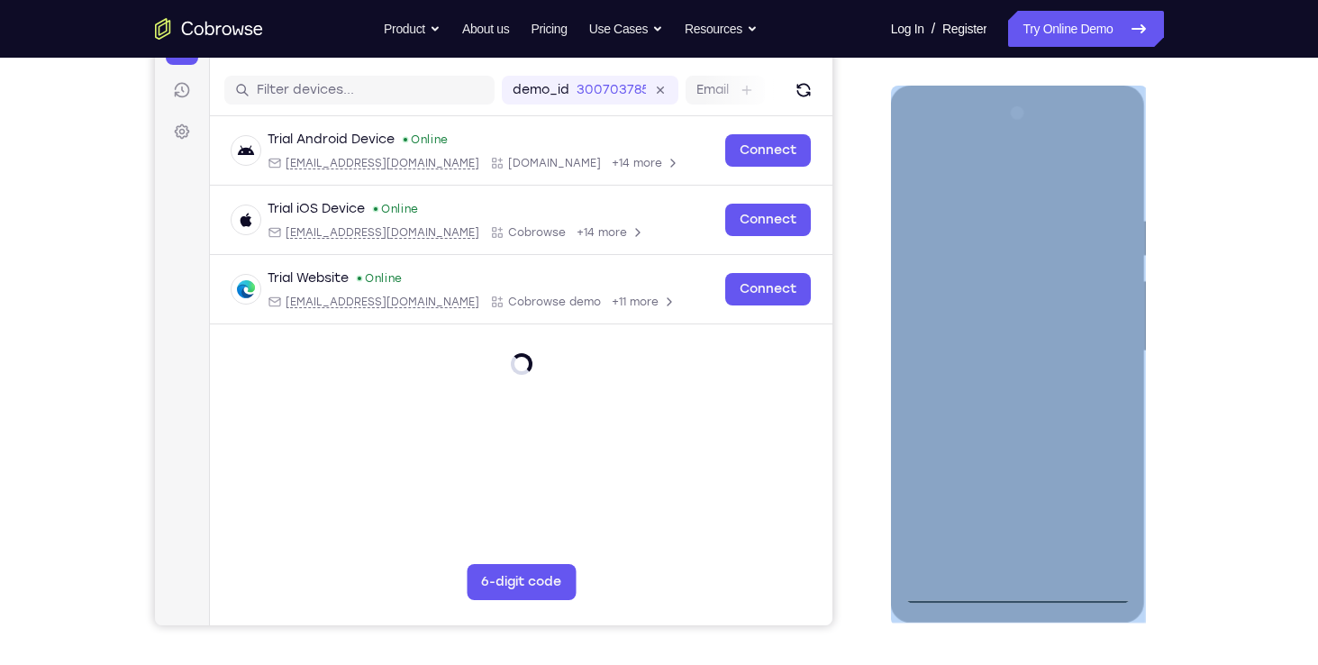
click at [1026, 589] on div at bounding box center [1017, 351] width 227 height 504
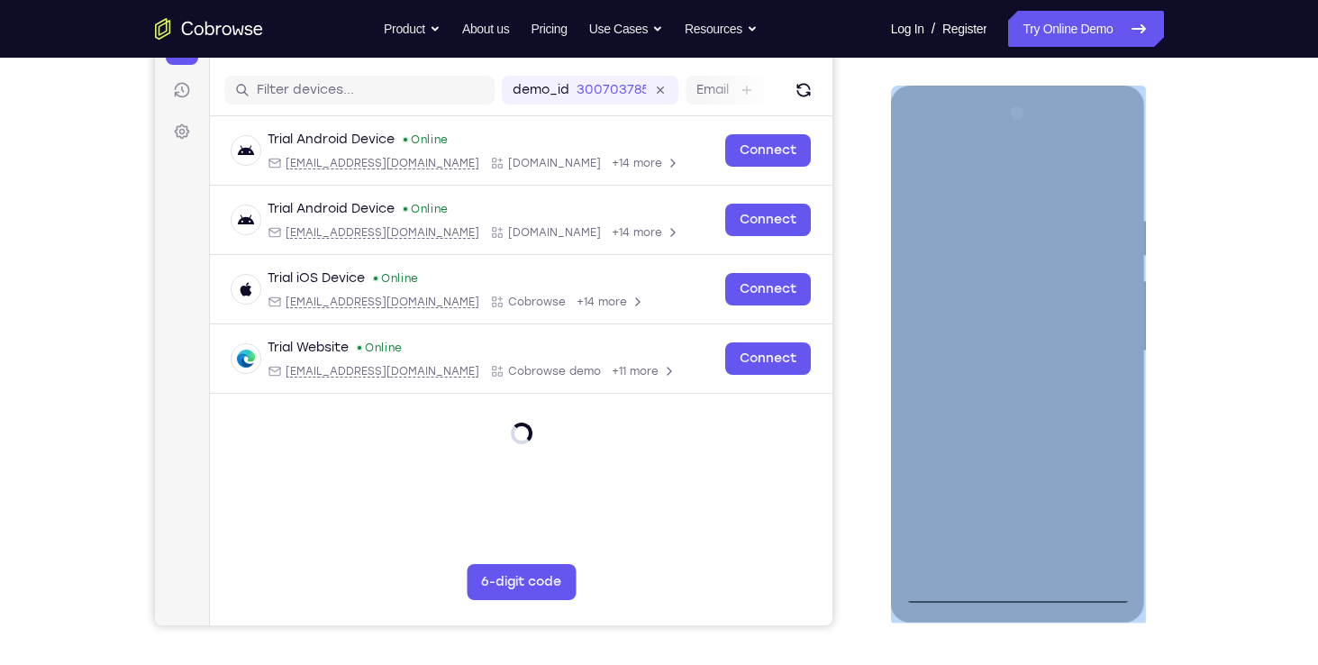
click at [1087, 504] on div at bounding box center [1017, 351] width 227 height 504
click at [962, 186] on div at bounding box center [1017, 351] width 227 height 504
click at [1103, 354] on div at bounding box center [1017, 351] width 227 height 504
